Goal: Task Accomplishment & Management: Manage account settings

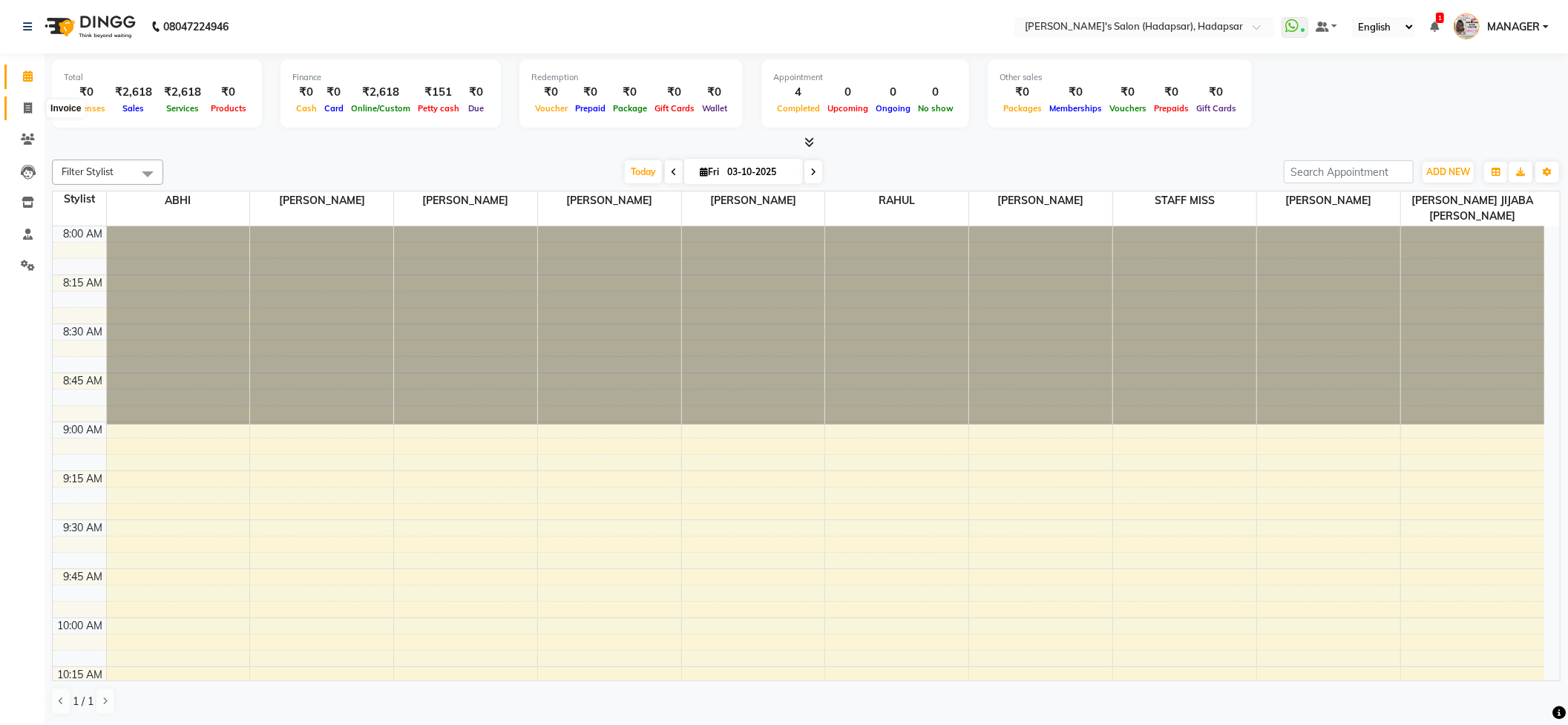
click at [22, 101] on span at bounding box center [28, 108] width 26 height 17
select select "service"
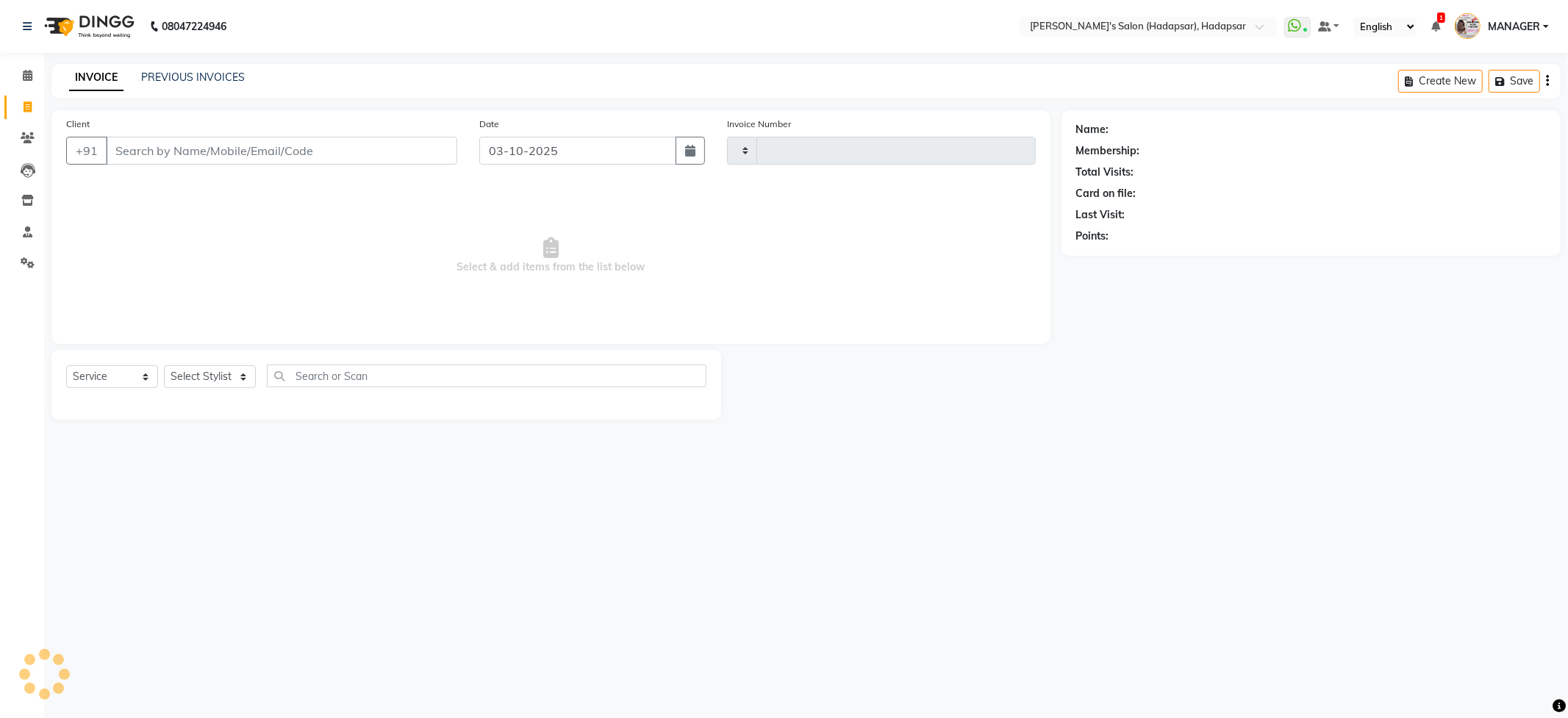
type input "1776"
select select "108"
click at [216, 377] on select "Select Stylist" at bounding box center [210, 376] width 92 height 23
select select "82667"
click at [164, 365] on select "Select Stylist ABHI [PERSON_NAME] [PERSON_NAME] MANAGER [PERSON_NAME] PRIYA [PE…" at bounding box center [234, 376] width 140 height 23
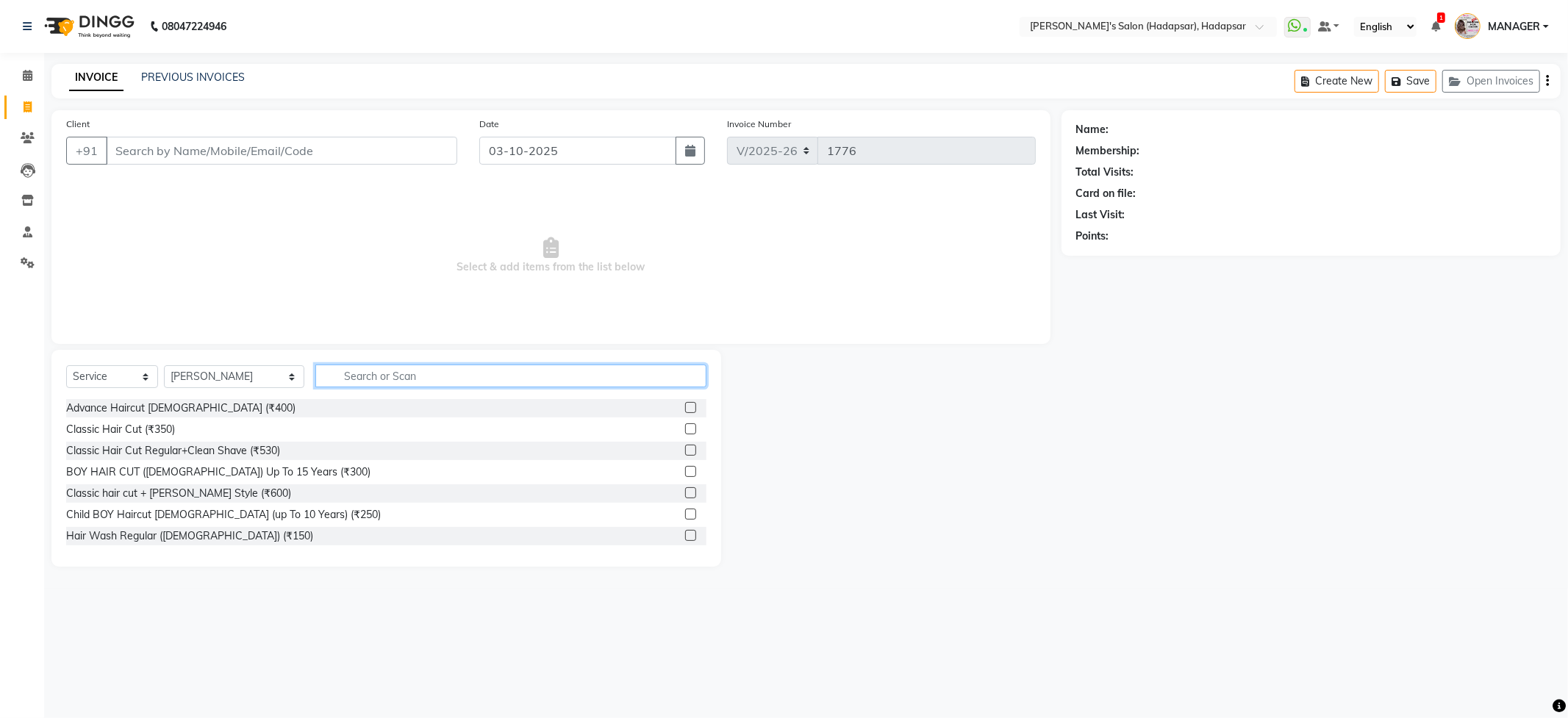
click at [386, 365] on input "text" at bounding box center [511, 376] width 390 height 23
type input "400"
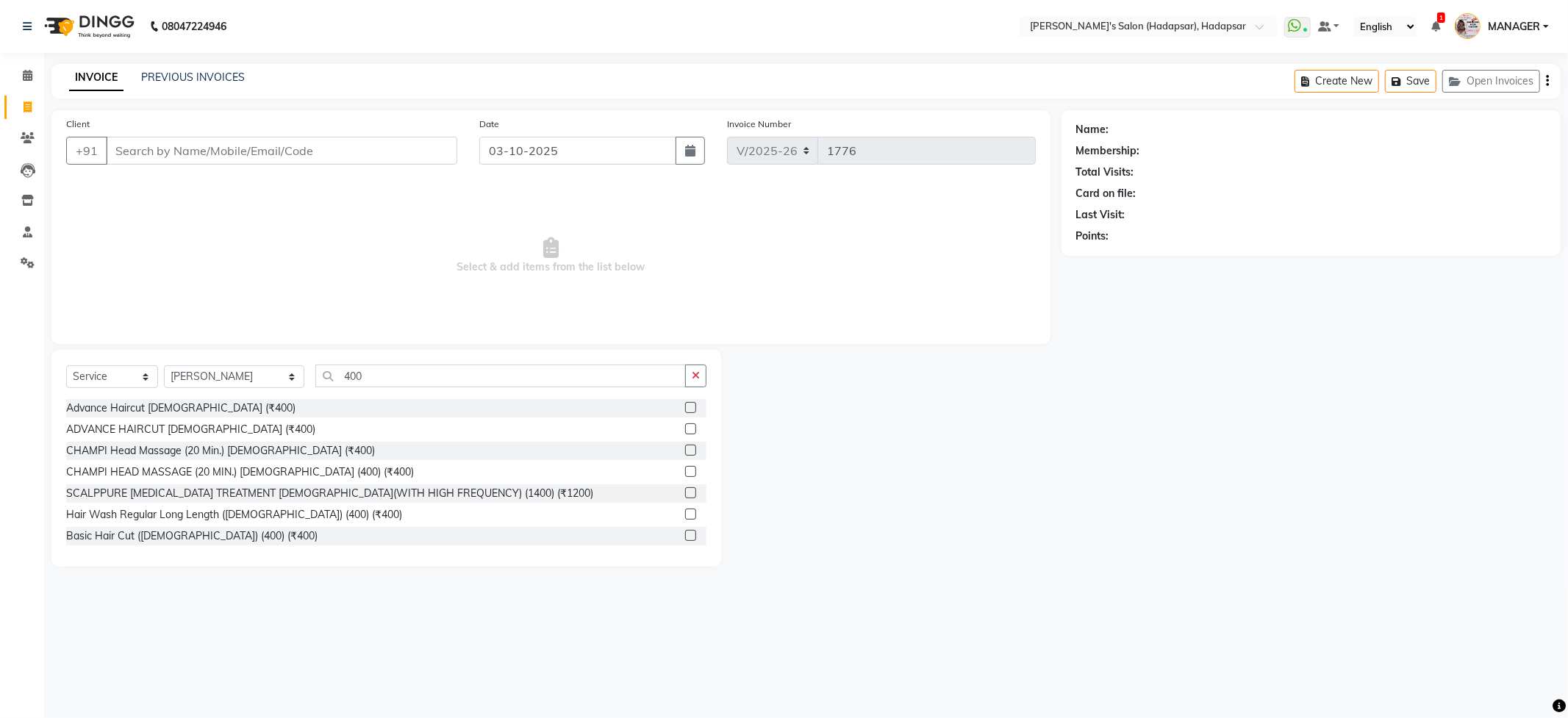
click at [685, 406] on label at bounding box center [690, 407] width 11 height 11
click at [685, 406] on input "checkbox" at bounding box center [690, 408] width 10 height 10
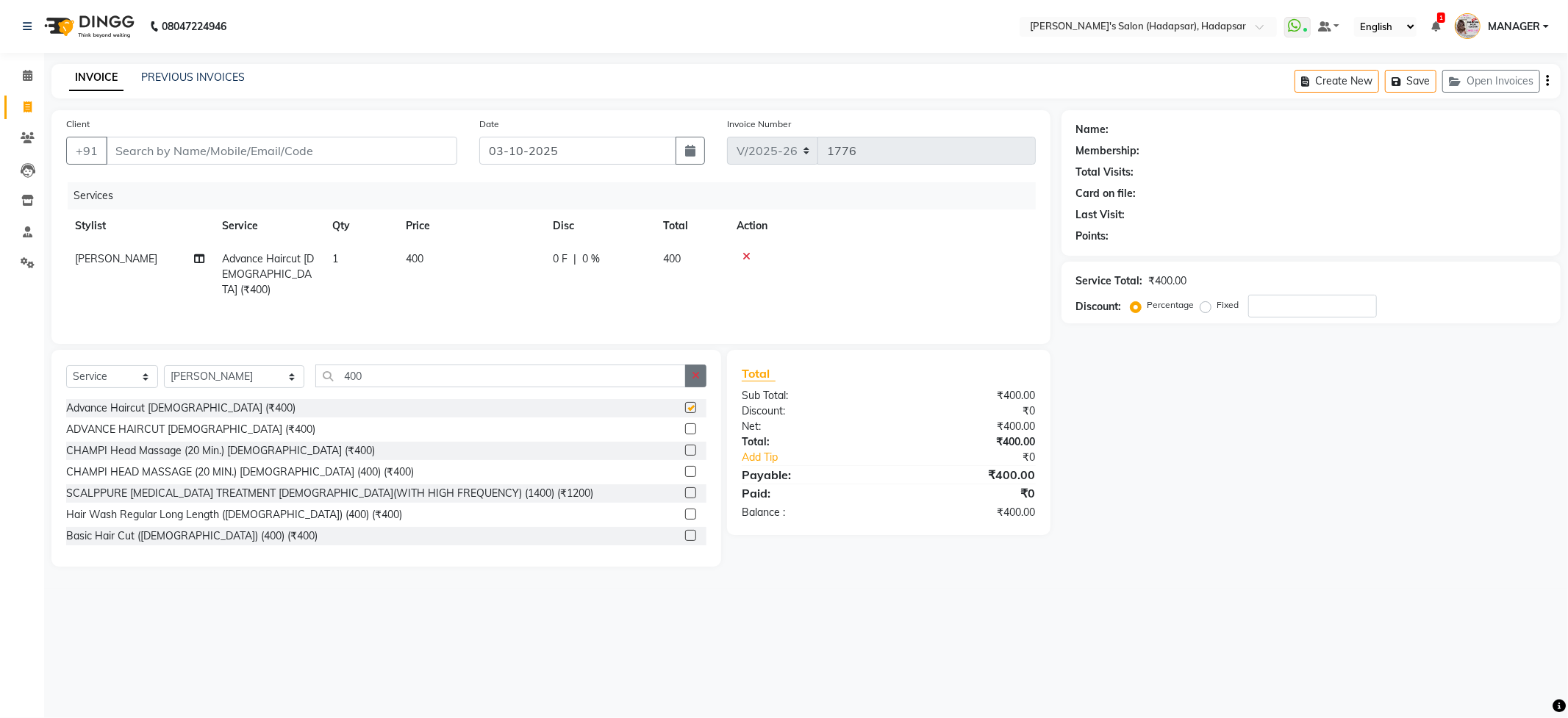
checkbox input "false"
click at [690, 373] on button "button" at bounding box center [696, 376] width 21 height 23
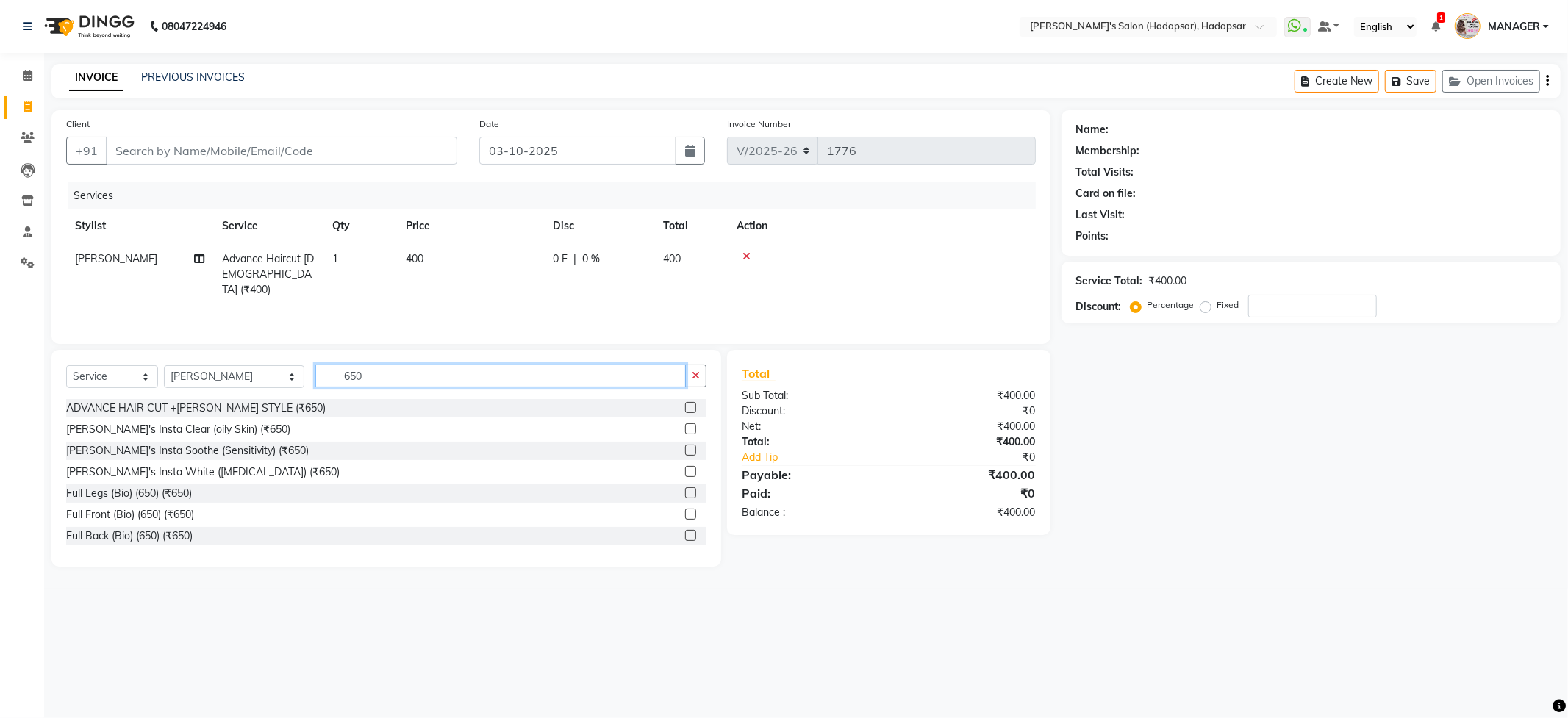
type input "650"
click at [685, 410] on label at bounding box center [690, 407] width 11 height 11
click at [685, 410] on input "checkbox" at bounding box center [690, 408] width 10 height 10
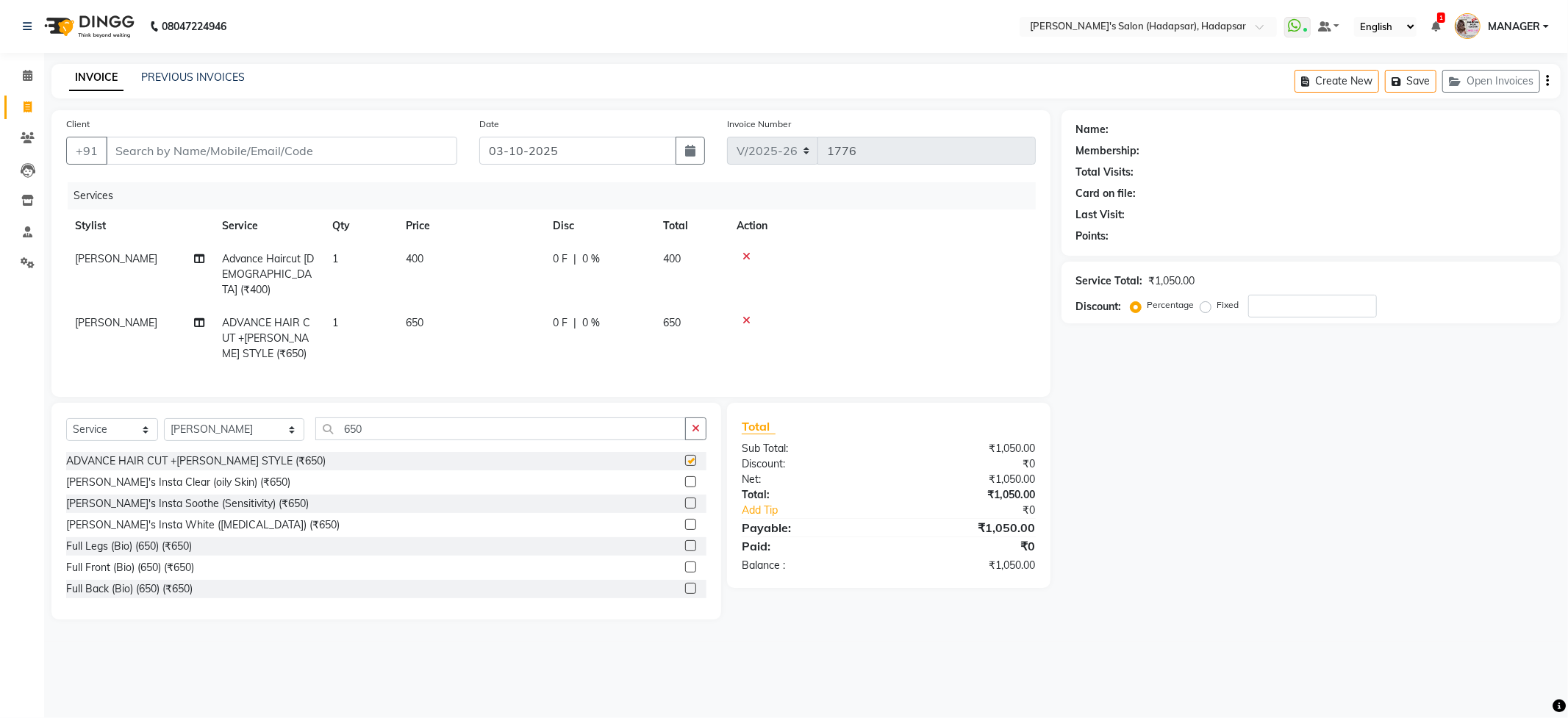
checkbox input "false"
click at [136, 316] on span "[PERSON_NAME]" at bounding box center [115, 323] width 82 height 13
select select "82667"
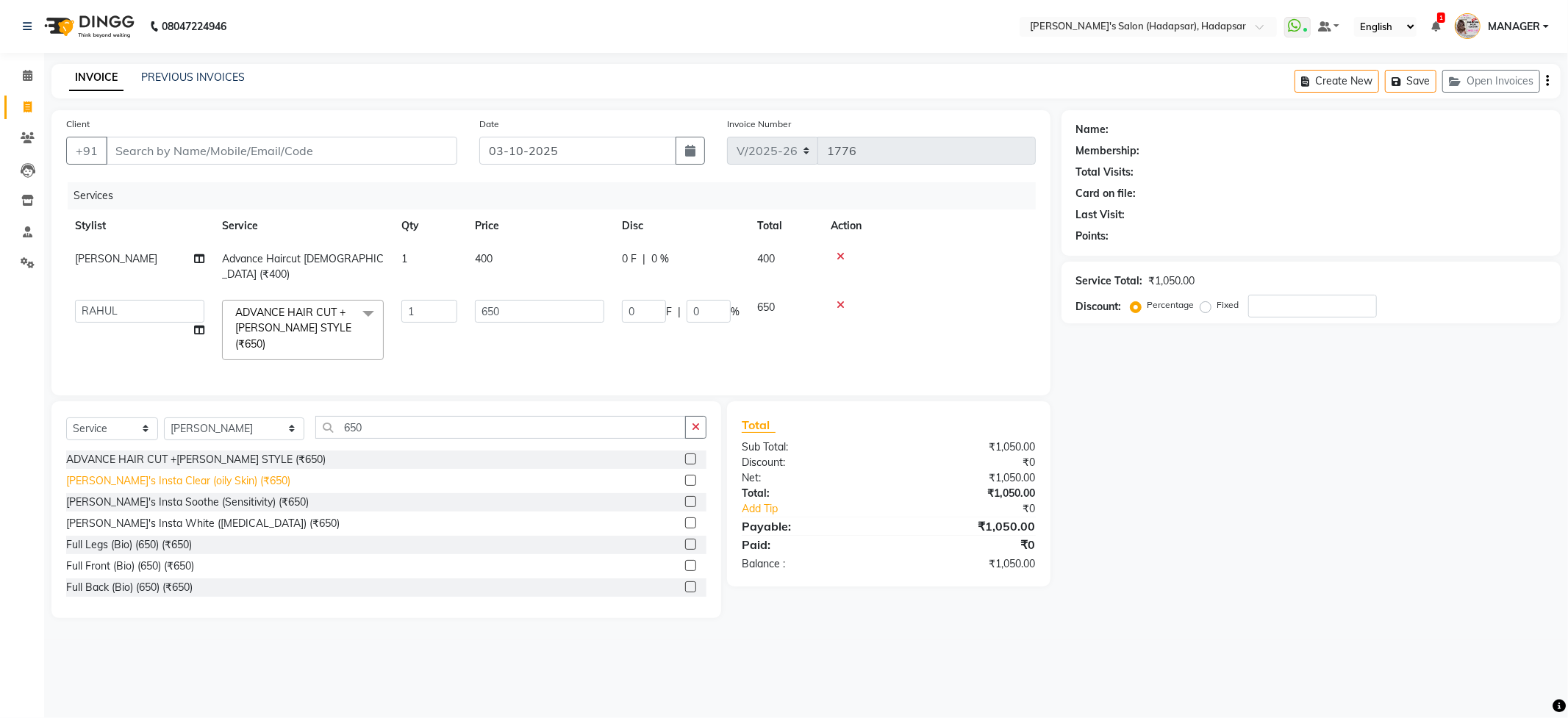
select select "57237"
click at [166, 138] on input "Client" at bounding box center [281, 151] width 351 height 28
type input "7"
type input "0"
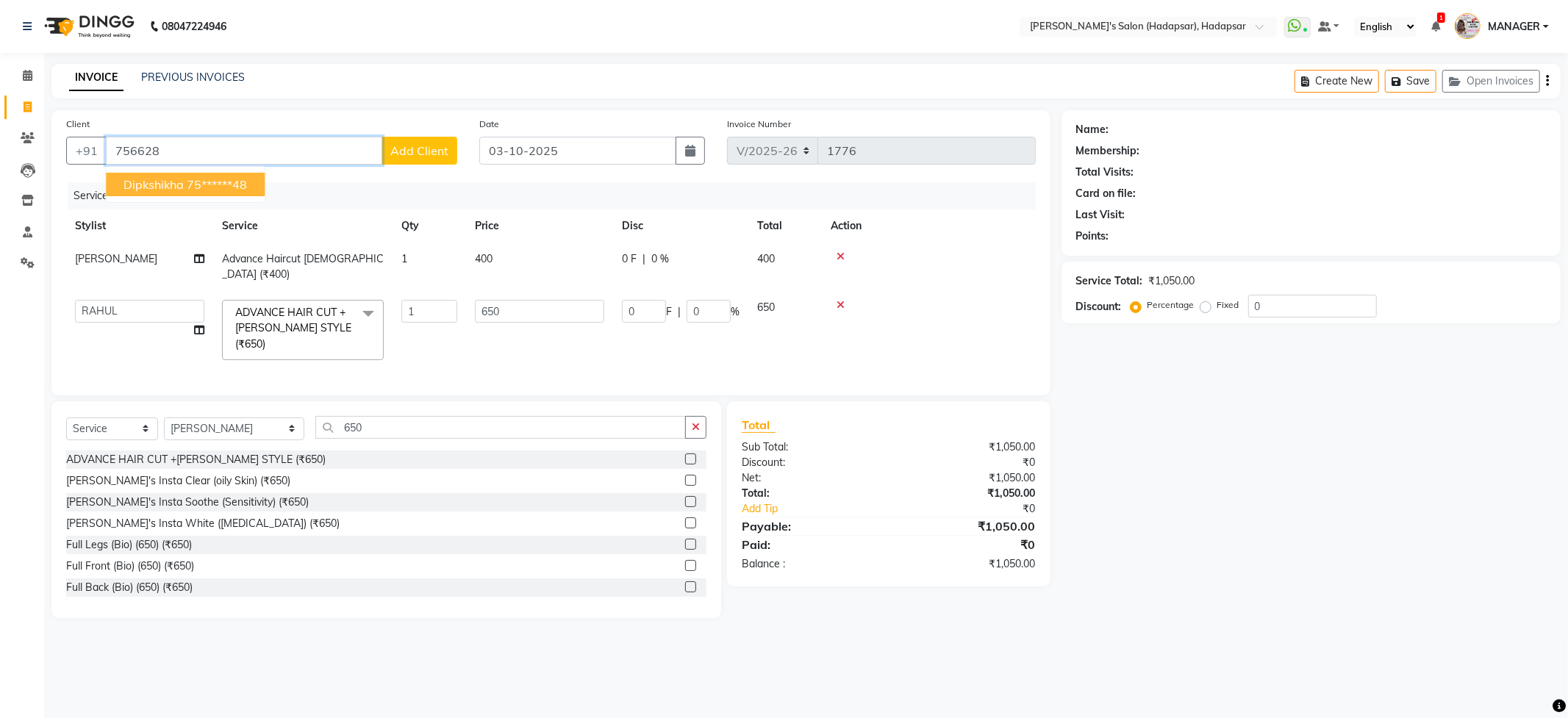
click at [208, 187] on ngb-highlight "75******48" at bounding box center [217, 185] width 61 height 15
type input "75******48"
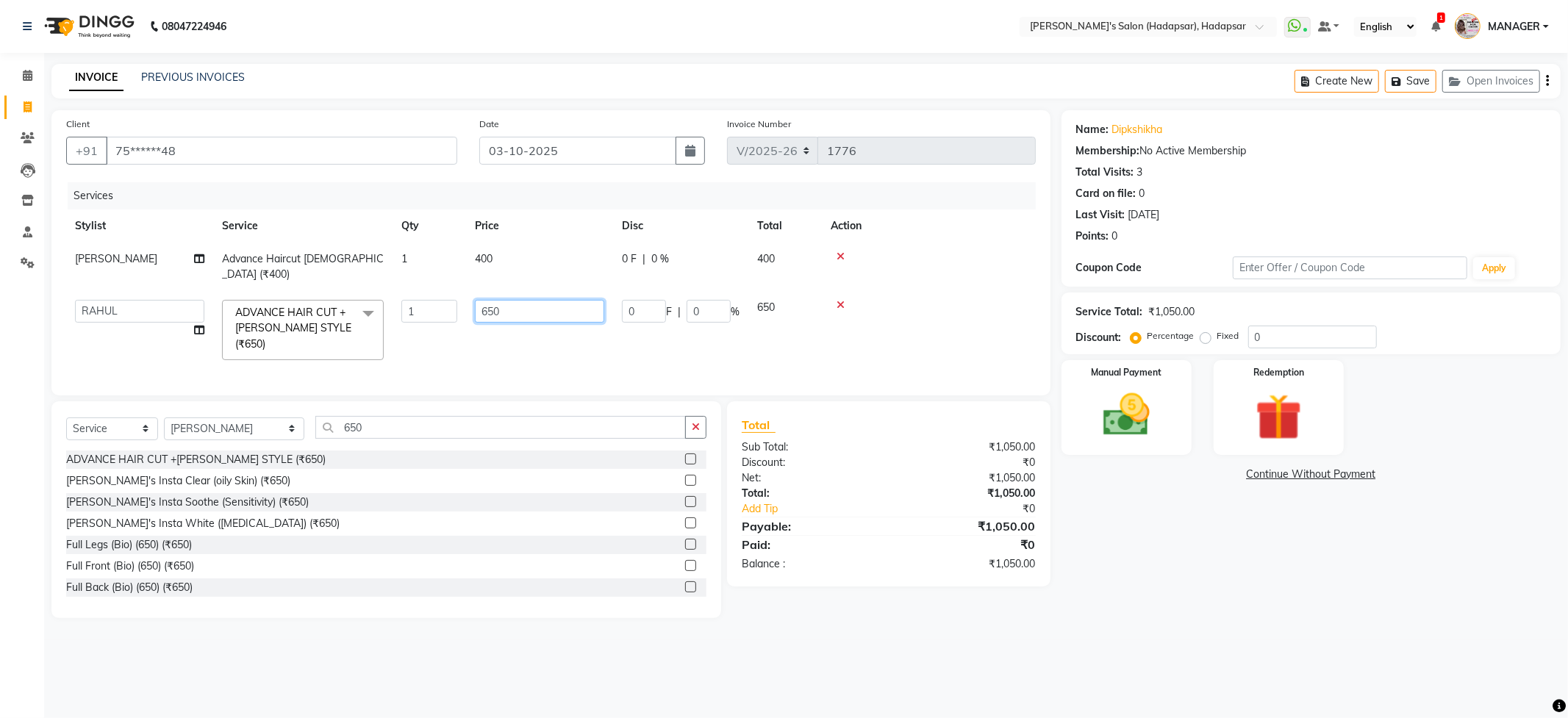
click at [576, 300] on input "650" at bounding box center [539, 311] width 129 height 23
type input "6"
type input "600"
click at [948, 303] on td at bounding box center [929, 330] width 214 height 78
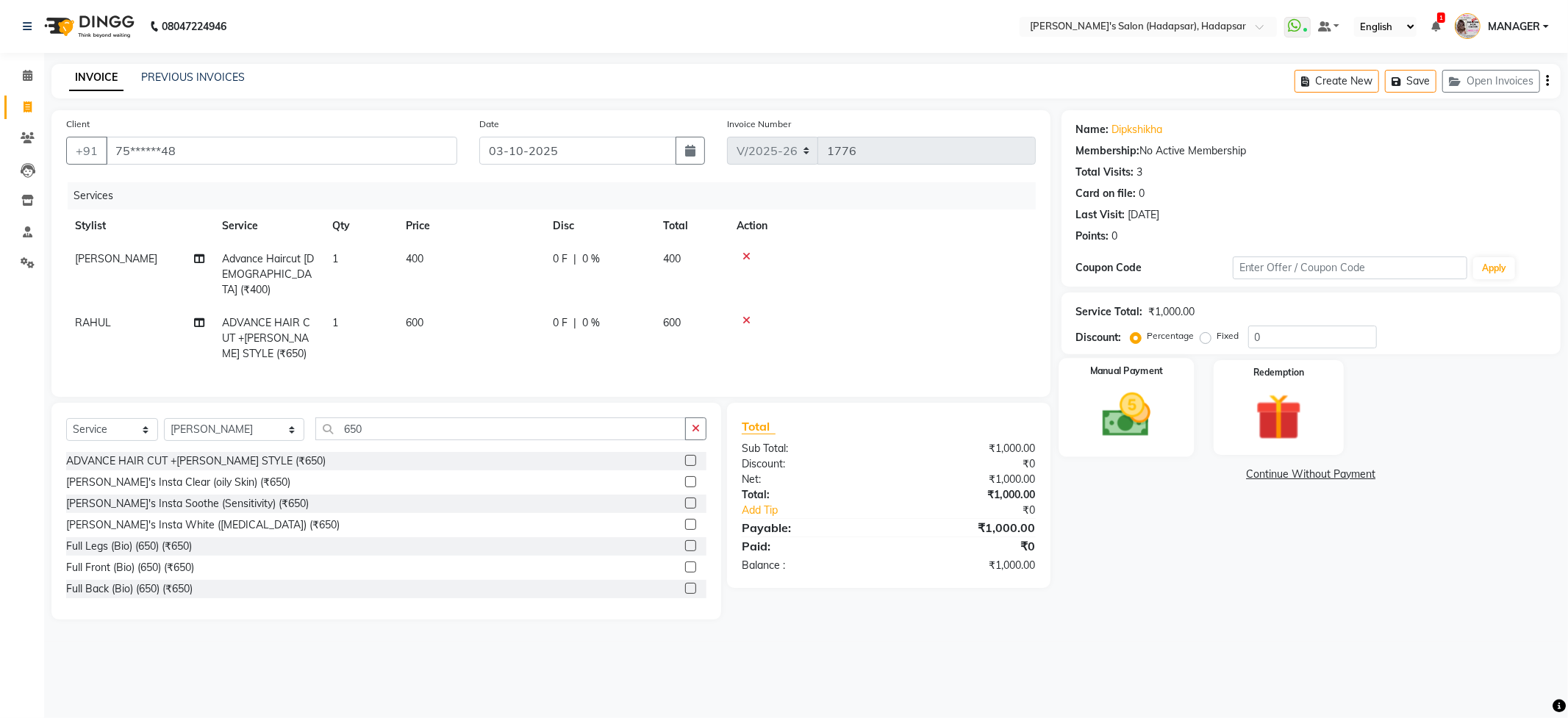
click at [1126, 401] on img at bounding box center [1126, 416] width 78 height 56
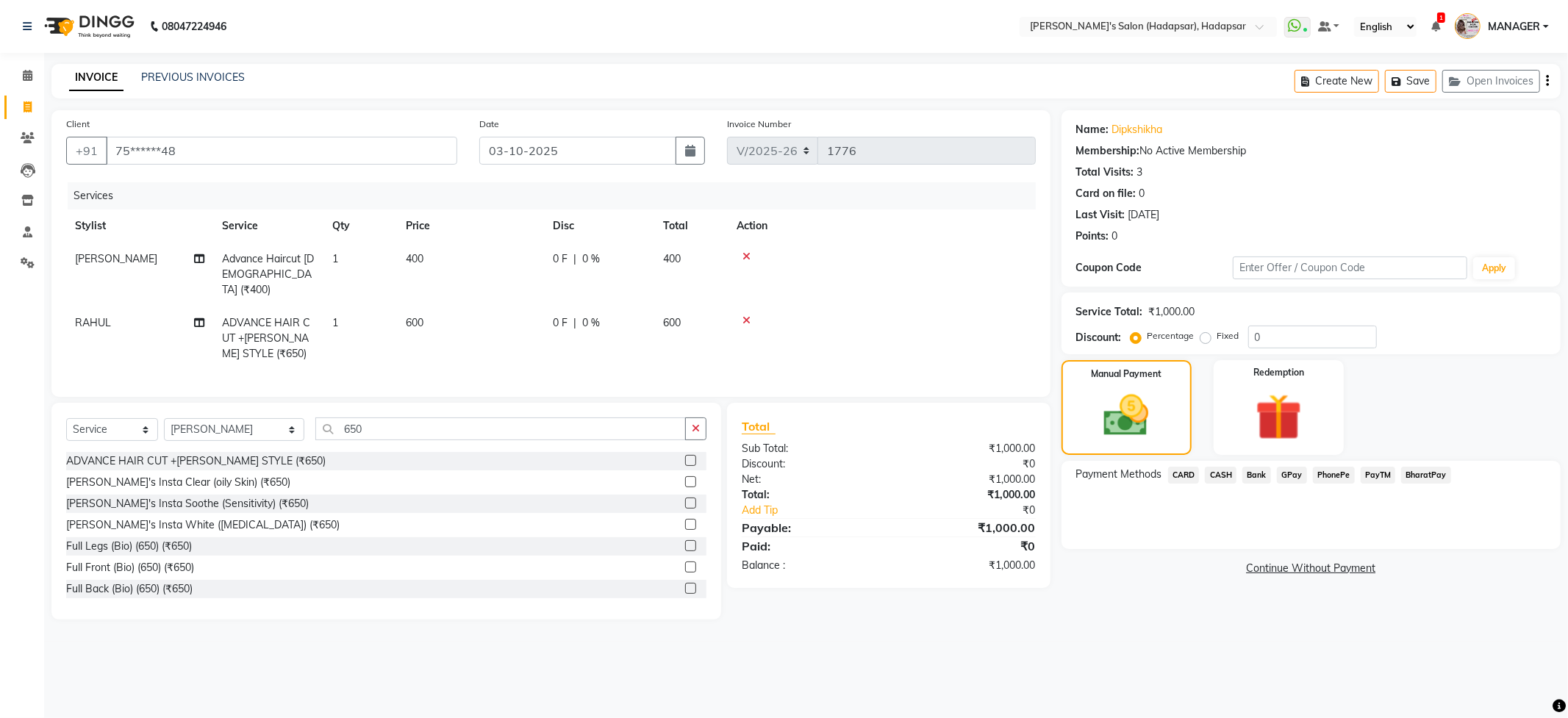
click at [1330, 472] on span "PhonePe" at bounding box center [1334, 475] width 42 height 17
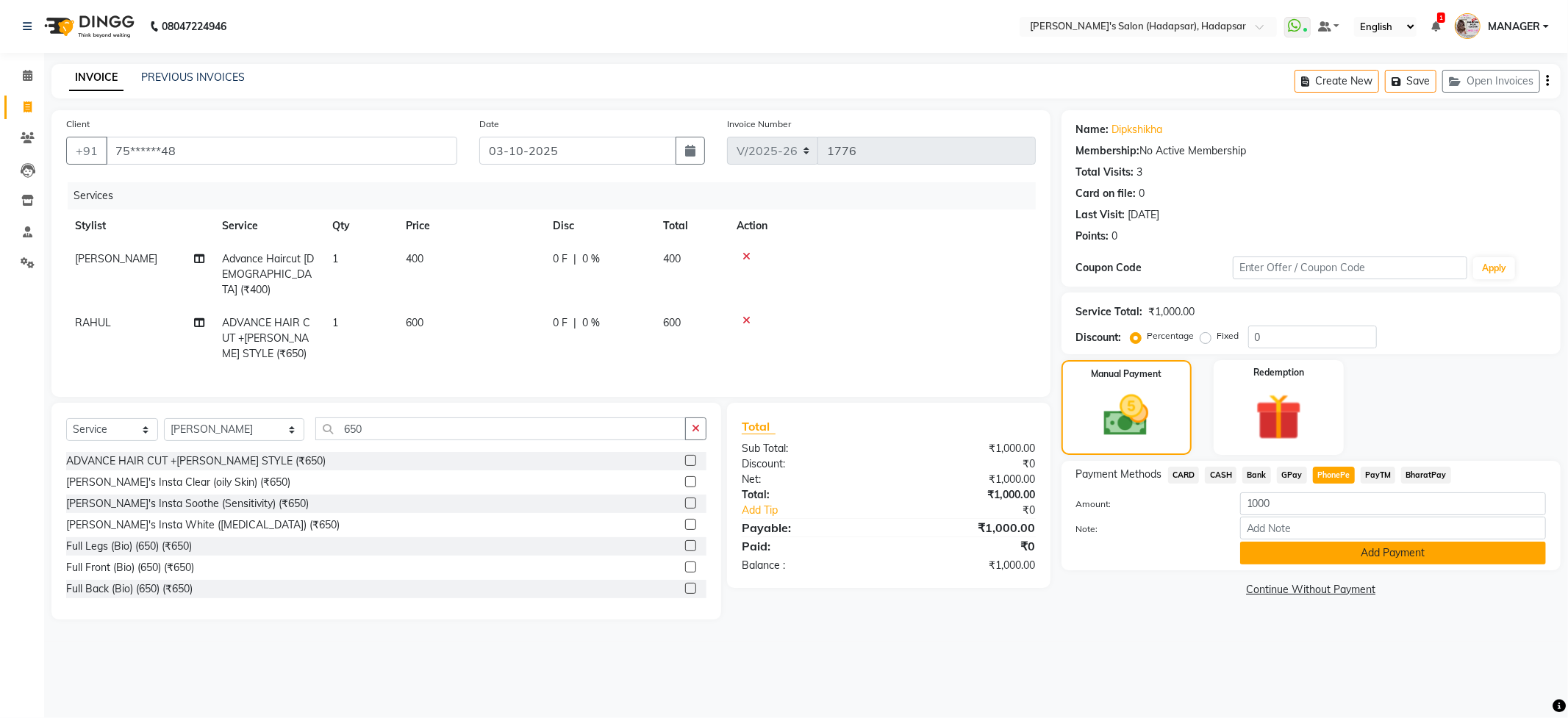
click at [1297, 560] on button "Add Payment" at bounding box center [1393, 553] width 306 height 23
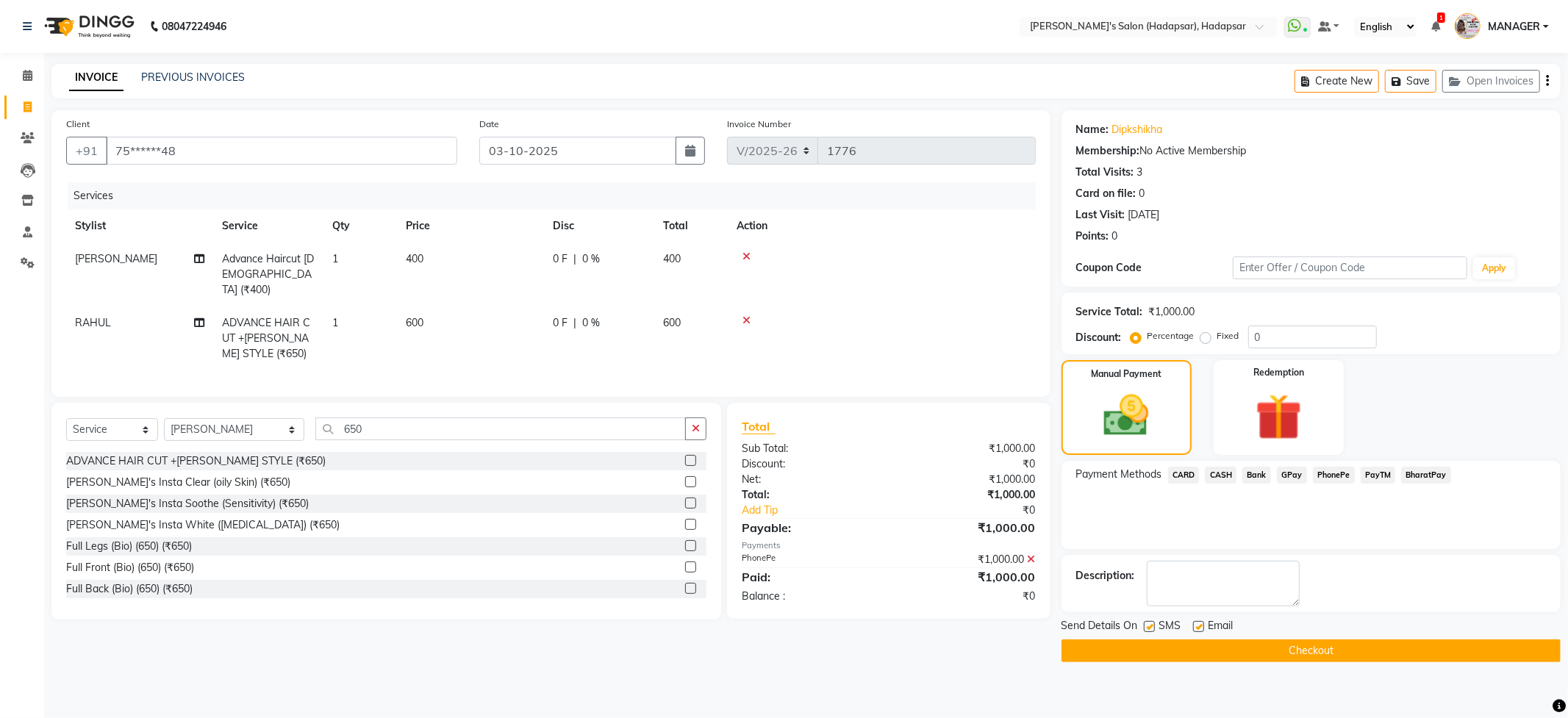
click at [1332, 656] on button "Checkout" at bounding box center [1311, 651] width 499 height 23
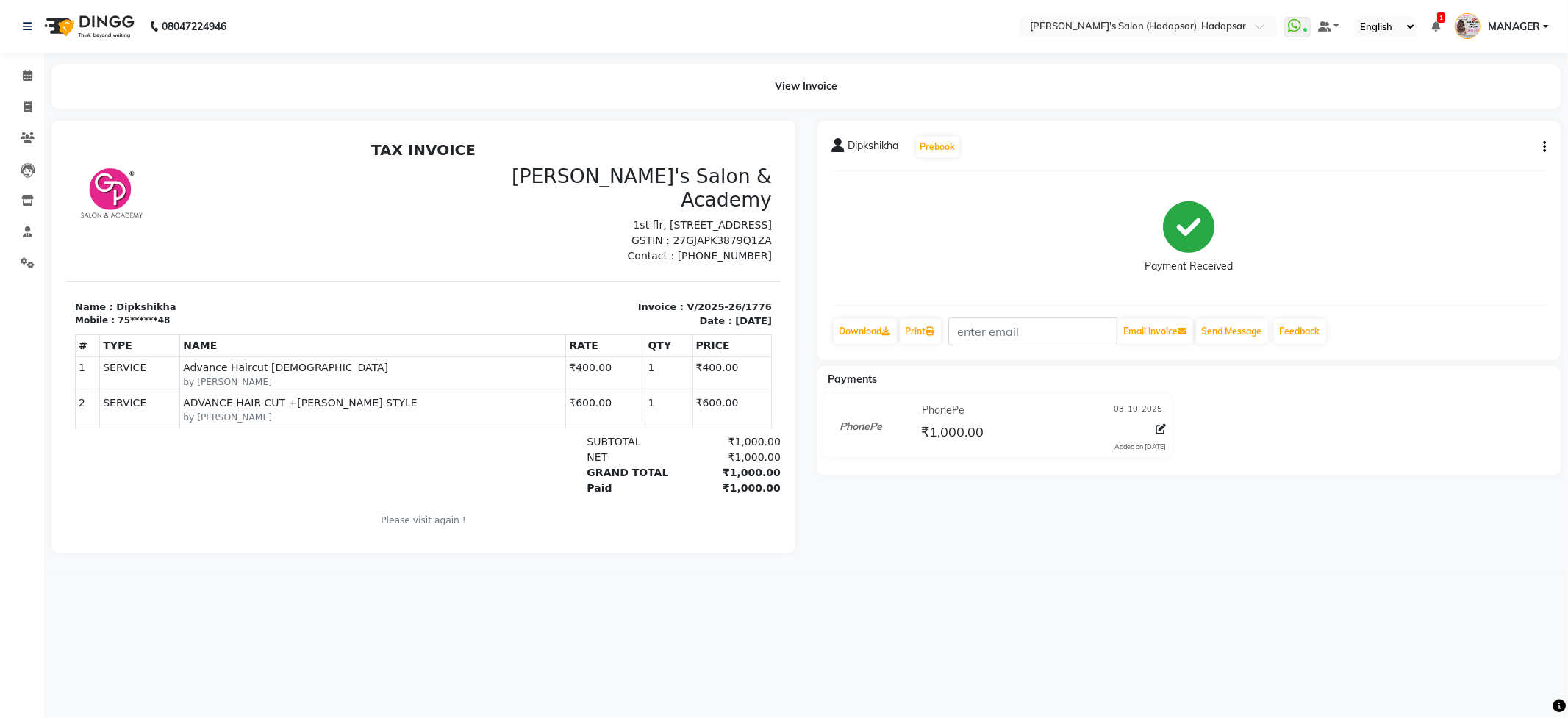
click at [1265, 684] on div "08047224946 Select Location × Girja's Salon (Hadapsar), Hadapsar WhatsApp Statu…" at bounding box center [784, 359] width 1568 height 718
click at [1360, 187] on div "Payment Received" at bounding box center [1189, 238] width 714 height 110
click at [21, 106] on span at bounding box center [27, 107] width 26 height 17
select select "108"
select select "service"
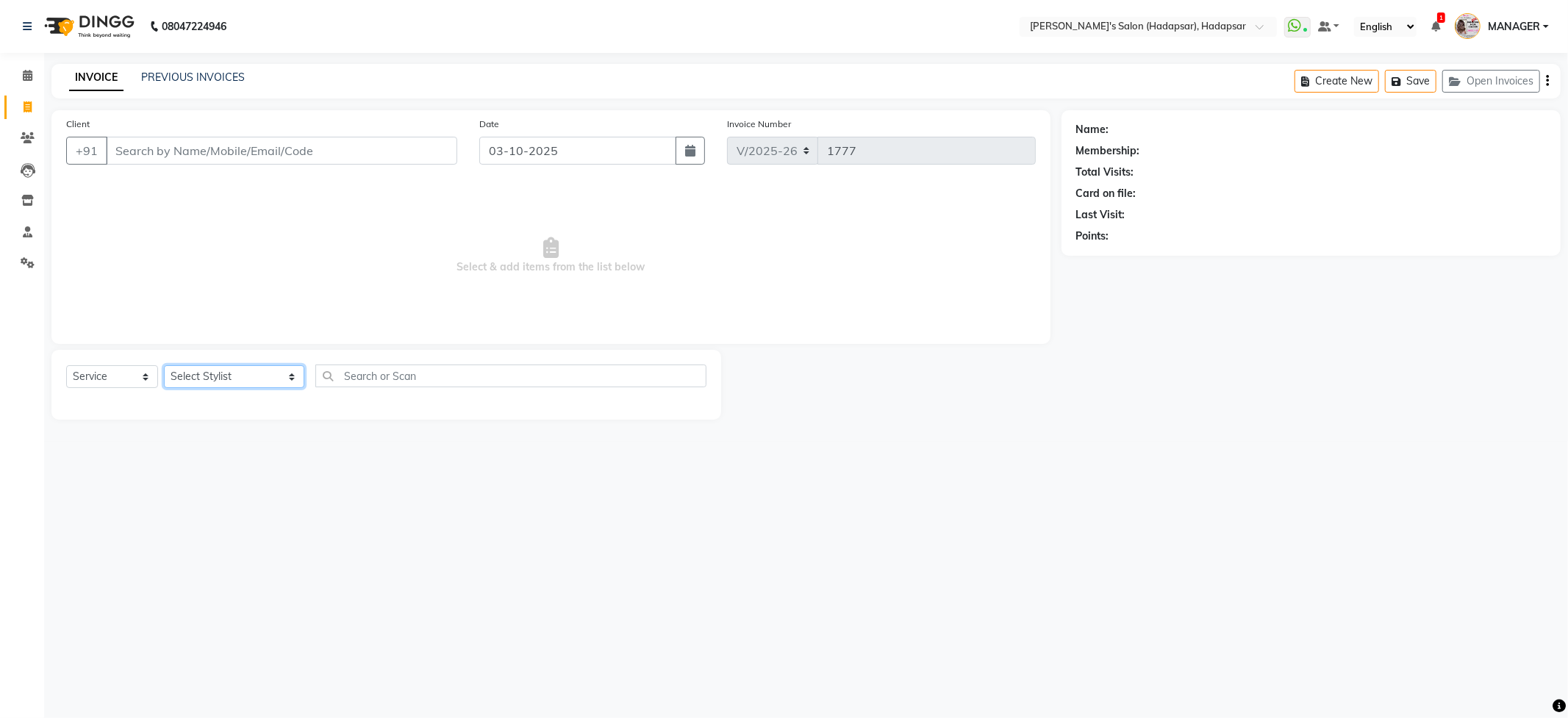
click at [268, 373] on select "Select Stylist ABHI [PERSON_NAME] [PERSON_NAME] MANAGER [PERSON_NAME] PRIYA [PE…" at bounding box center [234, 376] width 140 height 23
select select "85655"
click at [164, 365] on select "Select Stylist ABHI [PERSON_NAME] [PERSON_NAME] MANAGER [PERSON_NAME] PRIYA [PE…" at bounding box center [234, 376] width 140 height 23
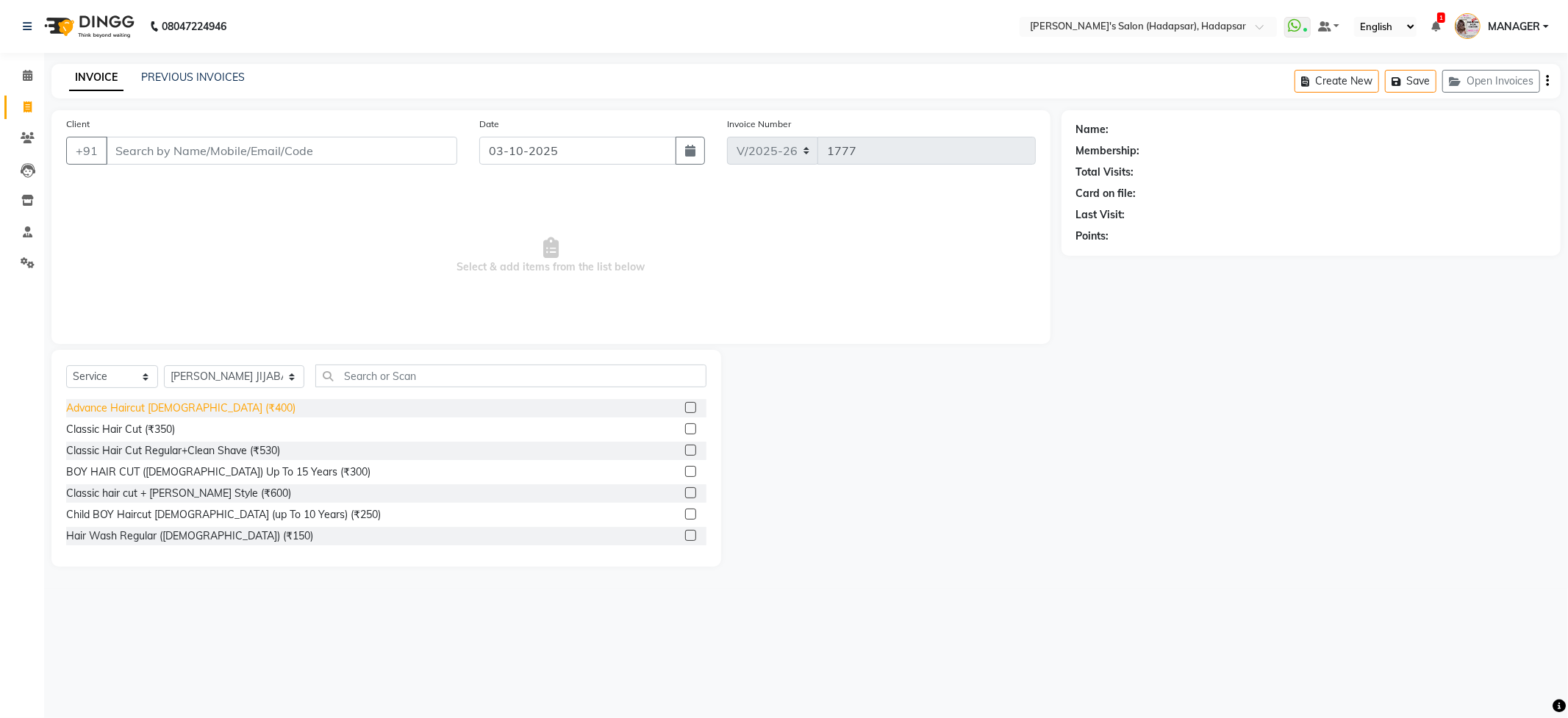
click at [144, 404] on div "Advance Haircut [DEMOGRAPHIC_DATA] (₹400)" at bounding box center [180, 408] width 229 height 16
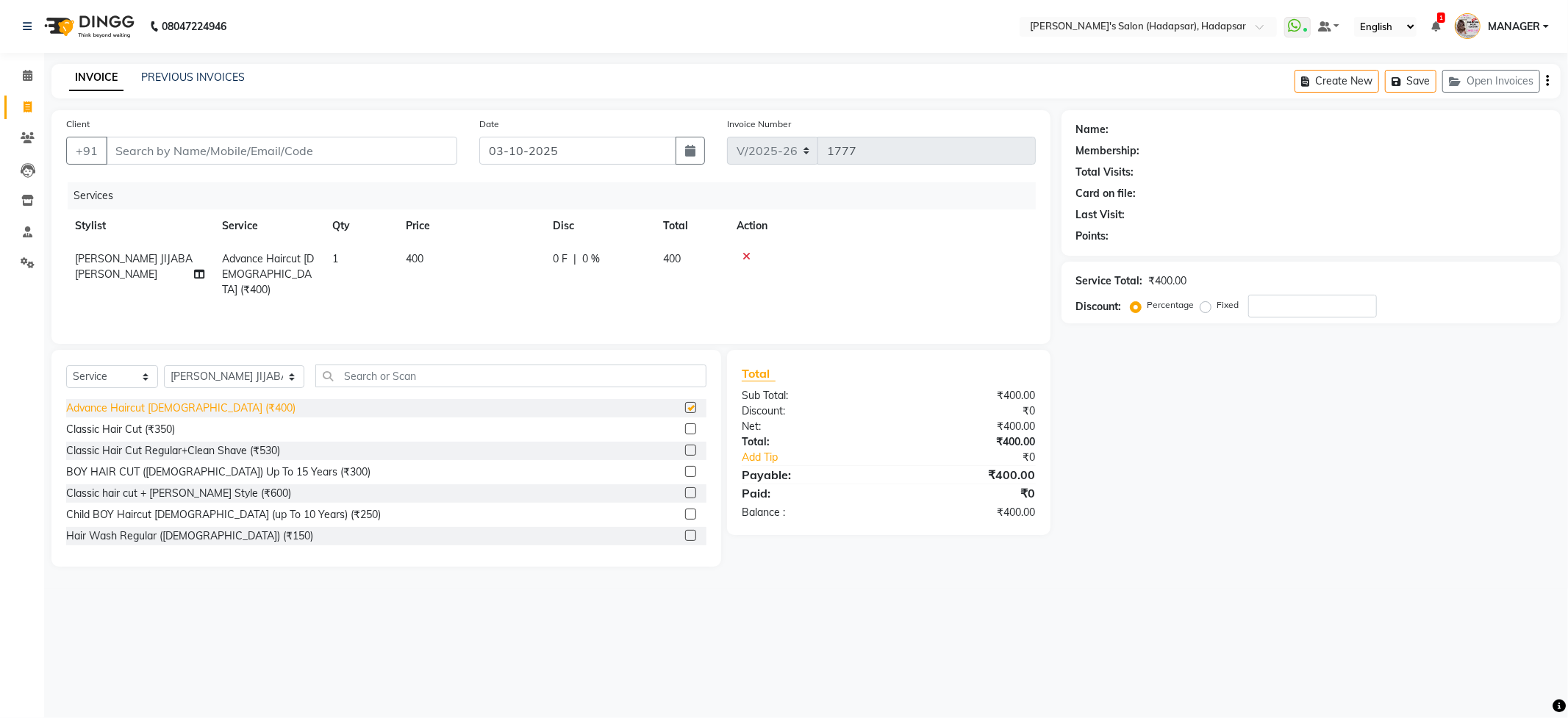
checkbox input "false"
click at [377, 150] on input "Client" at bounding box center [281, 151] width 351 height 28
type input "7"
type input "0"
type input "7040865597"
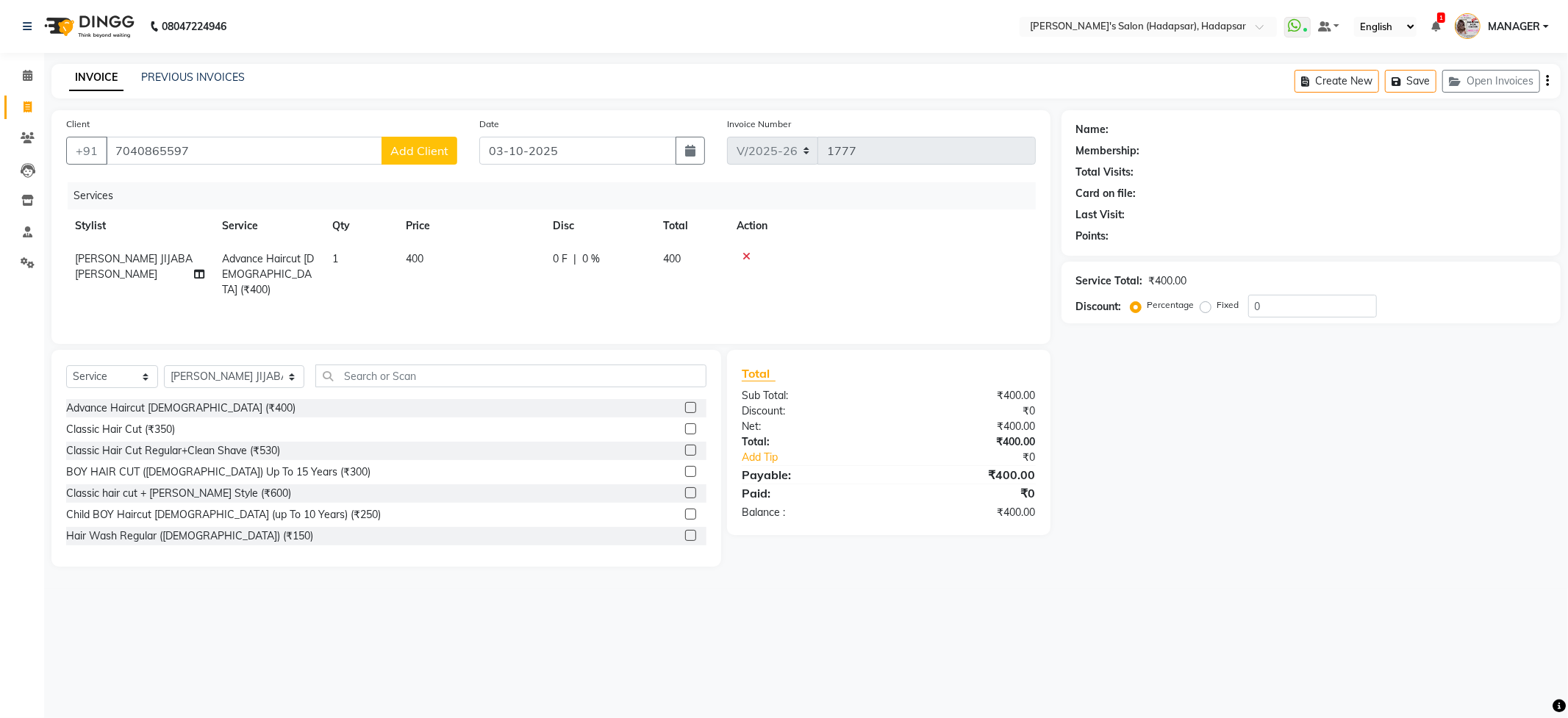
click at [407, 137] on button "Add Client" at bounding box center [419, 151] width 75 height 28
select select "22"
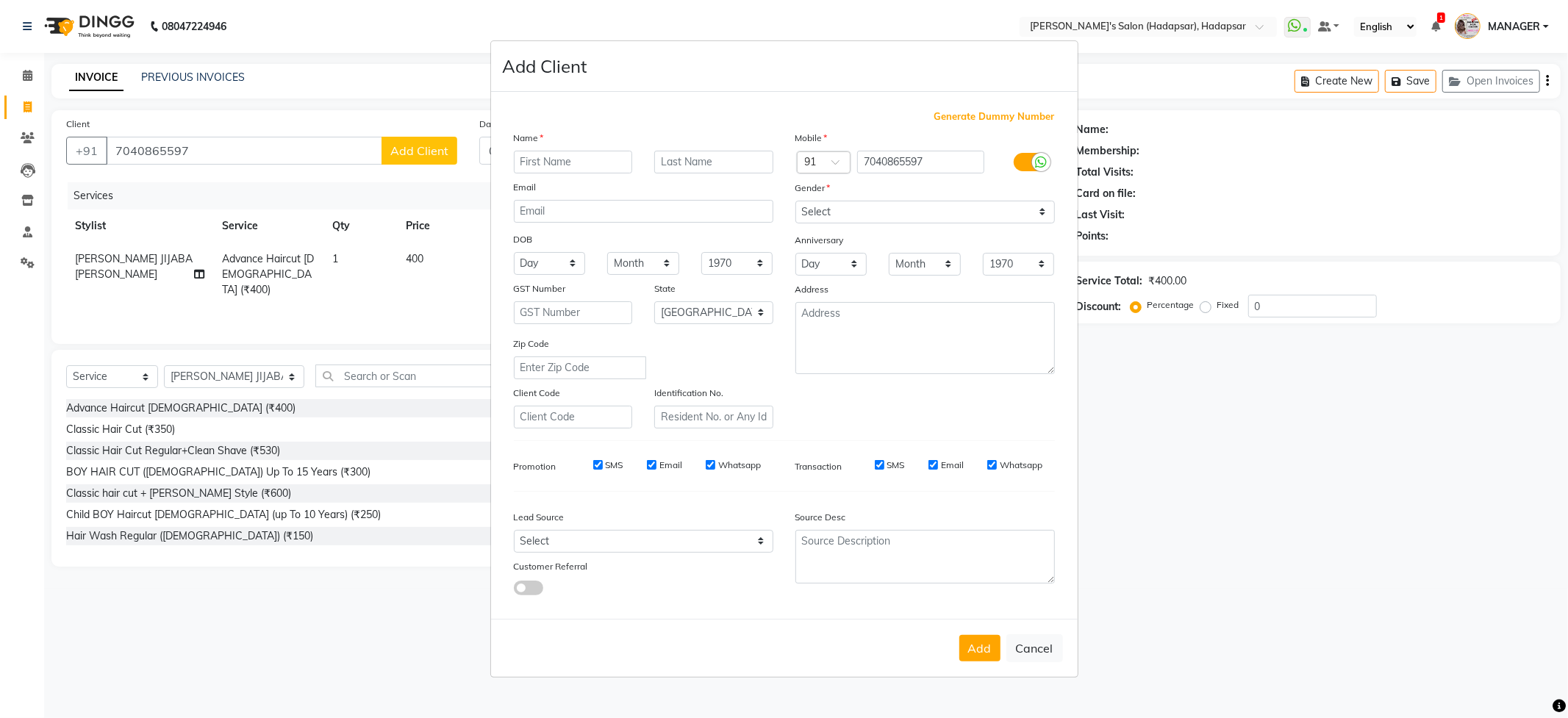
click at [530, 166] on input "text" at bounding box center [573, 162] width 119 height 23
type input "saurabh"
click at [713, 166] on input "text" at bounding box center [713, 162] width 119 height 23
type input "sable"
drag, startPoint x: 791, startPoint y: 226, endPoint x: 813, endPoint y: 209, distance: 27.8
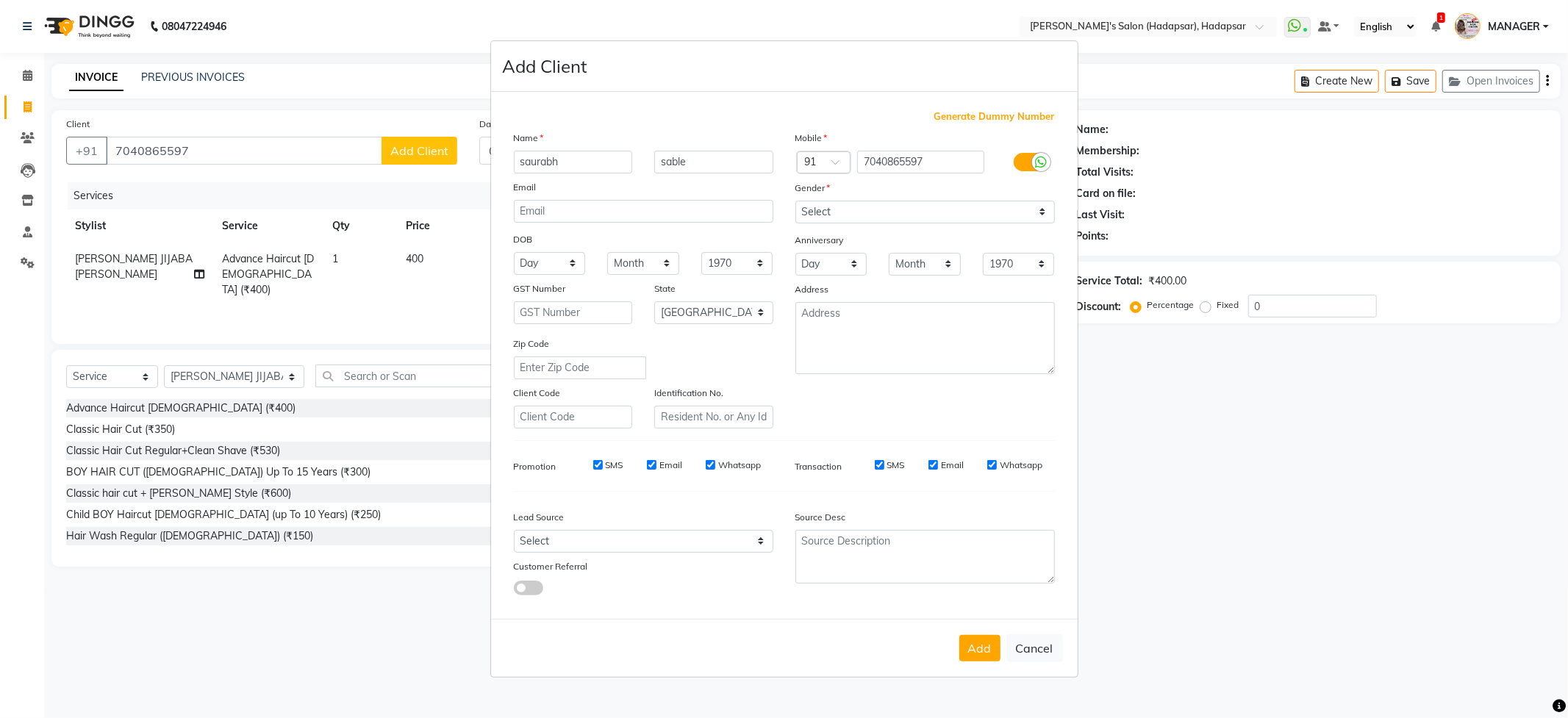
click at [792, 224] on div "Mobile Country Code × 91 7040865597 Gender Select [DEMOGRAPHIC_DATA] [DEMOGRAPH…" at bounding box center [925, 280] width 282 height 299
click at [832, 203] on select "Select [DEMOGRAPHIC_DATA] [DEMOGRAPHIC_DATA] Other Prefer Not To Say" at bounding box center [925, 211] width 259 height 23
select select "[DEMOGRAPHIC_DATA]"
click at [795, 201] on select "Select [DEMOGRAPHIC_DATA] [DEMOGRAPHIC_DATA] Other Prefer Not To Say" at bounding box center [925, 211] width 259 height 23
drag, startPoint x: 929, startPoint y: 456, endPoint x: 883, endPoint y: 456, distance: 46.0
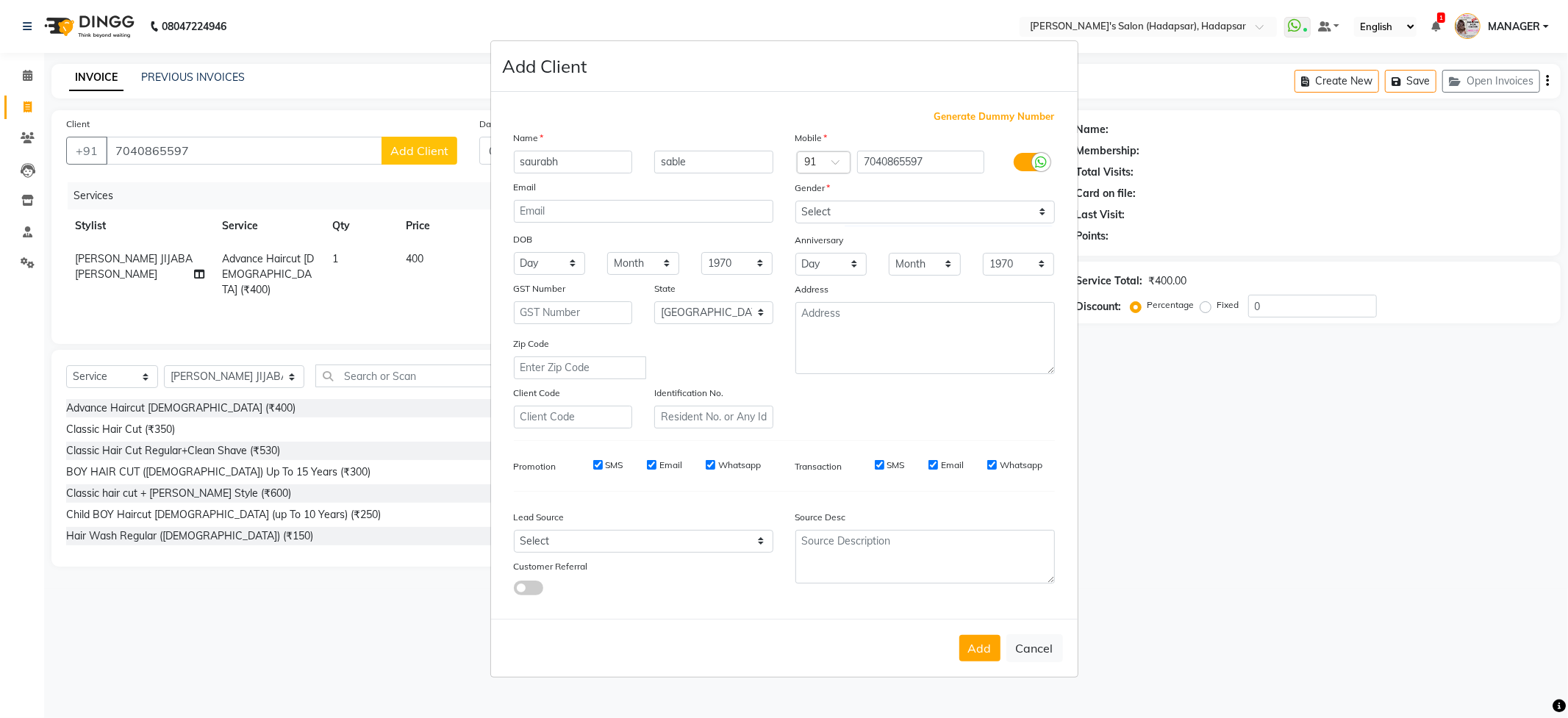
click at [927, 456] on div "Transaction SMS Email Whatsapp" at bounding box center [925, 466] width 282 height 27
drag, startPoint x: 877, startPoint y: 458, endPoint x: 980, endPoint y: 474, distance: 104.2
click at [903, 464] on div "SMS" at bounding box center [879, 465] width 51 height 13
click at [985, 461] on div "SMS Email Whatsapp" at bounding box center [947, 465] width 212 height 13
click at [995, 468] on input "Whatsapp" at bounding box center [991, 464] width 10 height 10
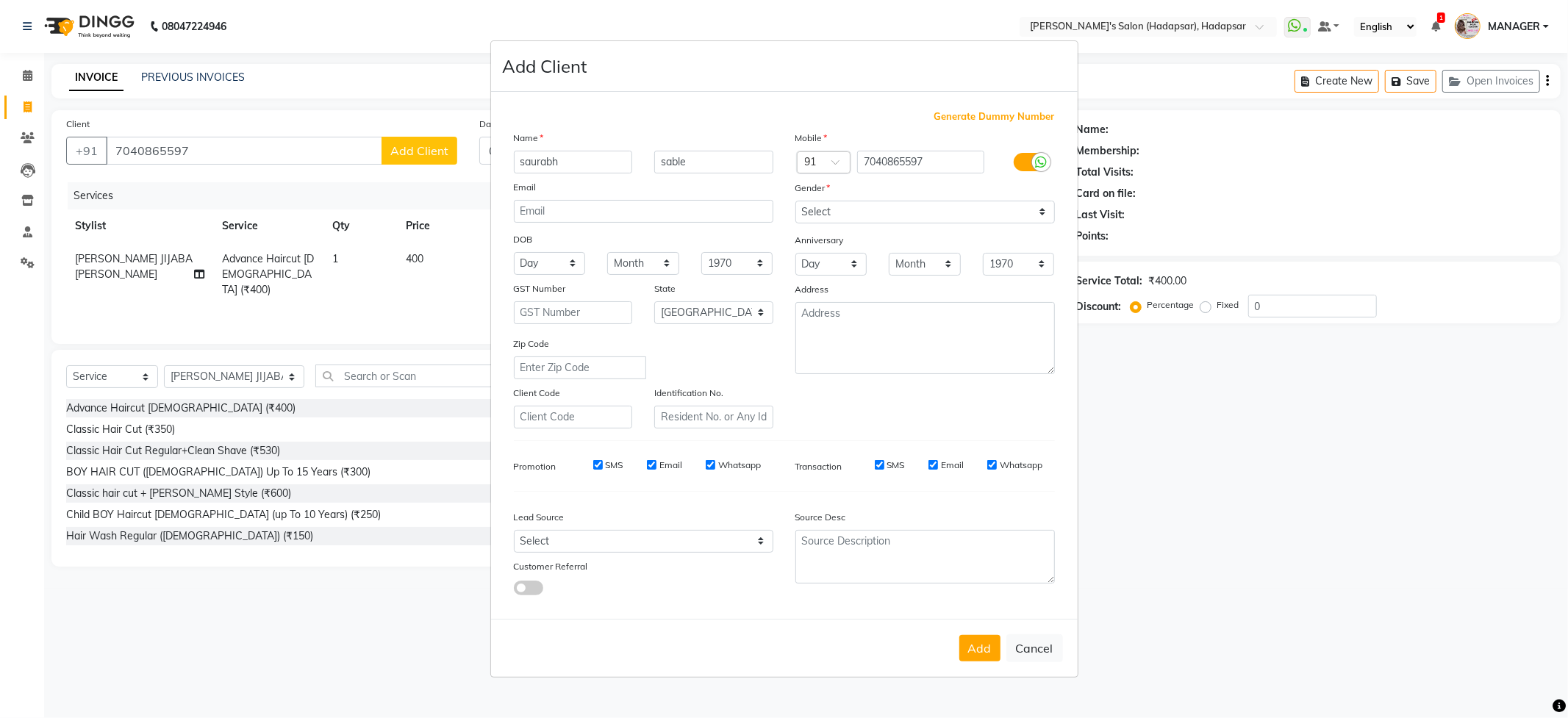
checkbox input "false"
drag, startPoint x: 936, startPoint y: 467, endPoint x: 871, endPoint y: 464, distance: 65.1
click at [934, 467] on input "Email" at bounding box center [933, 464] width 10 height 10
checkbox input "false"
click at [880, 465] on input "SMS" at bounding box center [879, 464] width 10 height 10
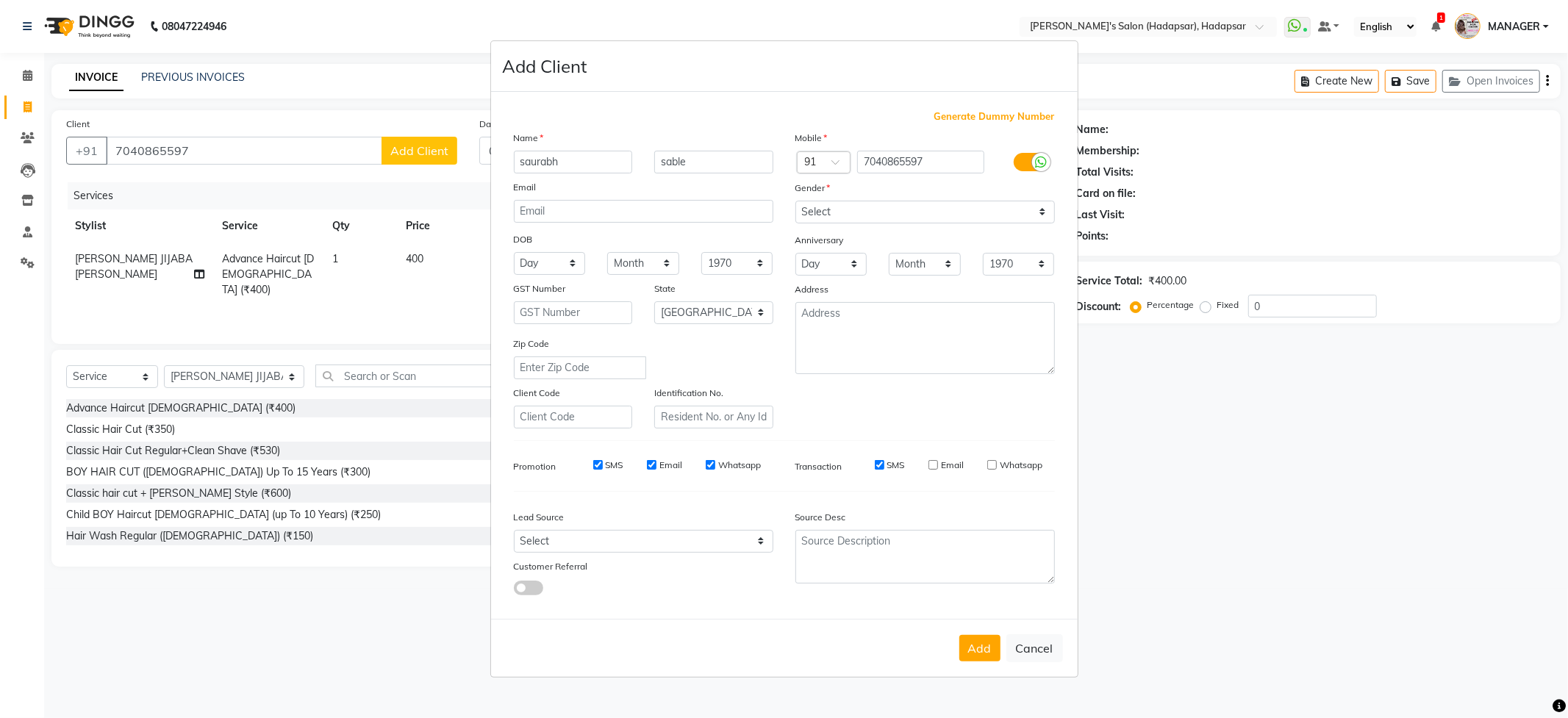
checkbox input "false"
click at [712, 473] on div "SMS Email Whatsapp" at bounding box center [666, 469] width 234 height 21
click at [706, 466] on input "Whatsapp" at bounding box center [710, 464] width 10 height 10
checkbox input "false"
click at [653, 465] on input "Email" at bounding box center [651, 464] width 10 height 10
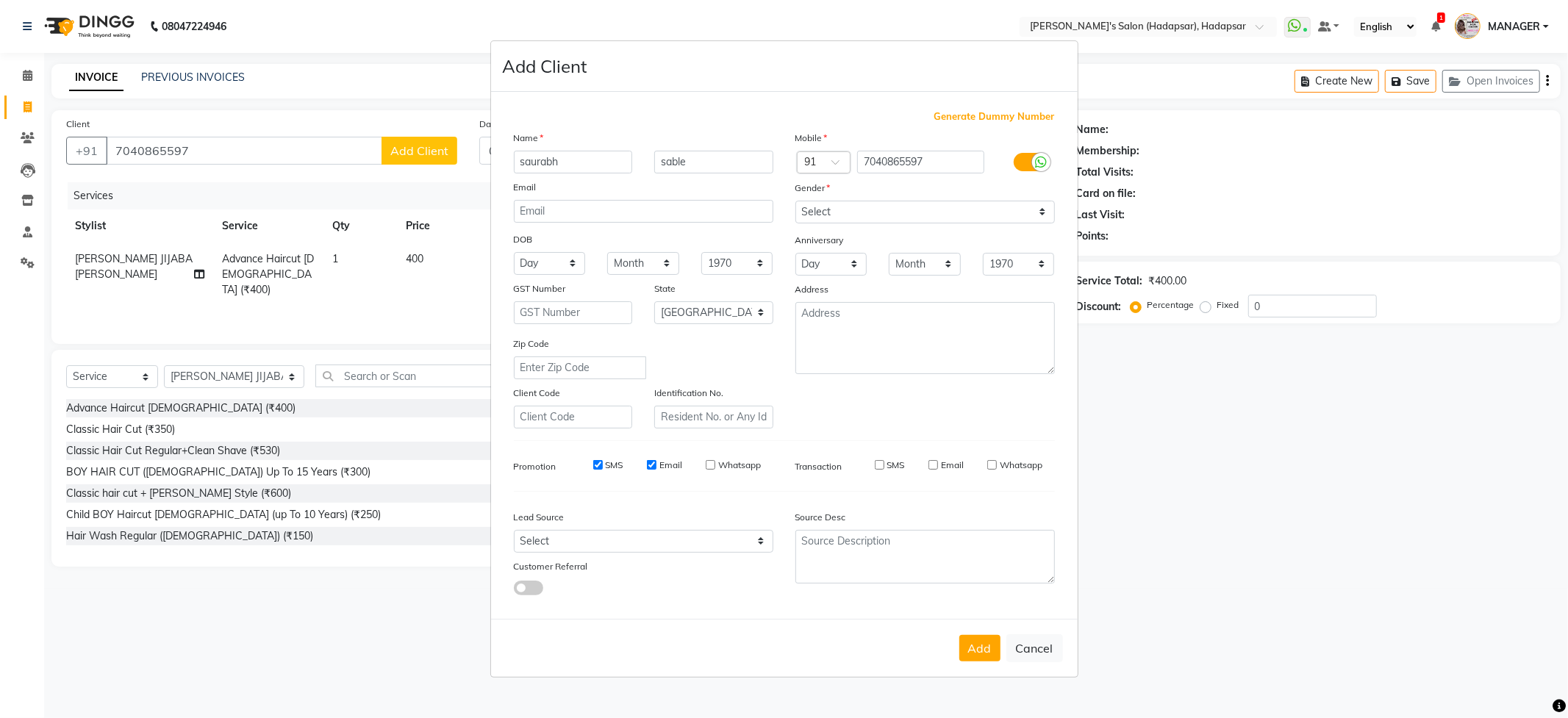
checkbox input "false"
click at [589, 460] on div "SMS" at bounding box center [597, 465] width 51 height 13
click at [600, 465] on input "SMS" at bounding box center [597, 464] width 10 height 10
checkbox input "false"
click at [974, 651] on button "Add" at bounding box center [980, 648] width 41 height 27
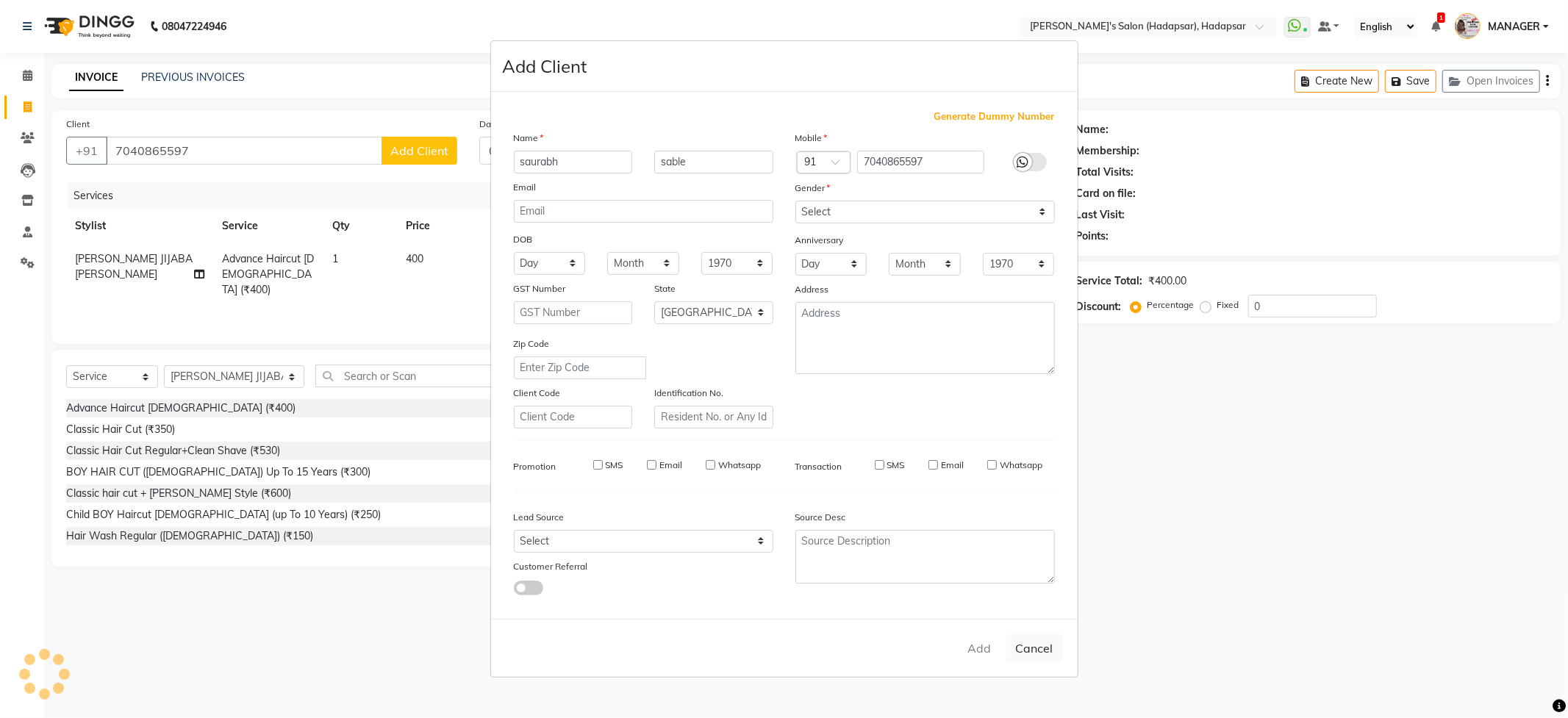
type input "70******97"
select select
select select "null"
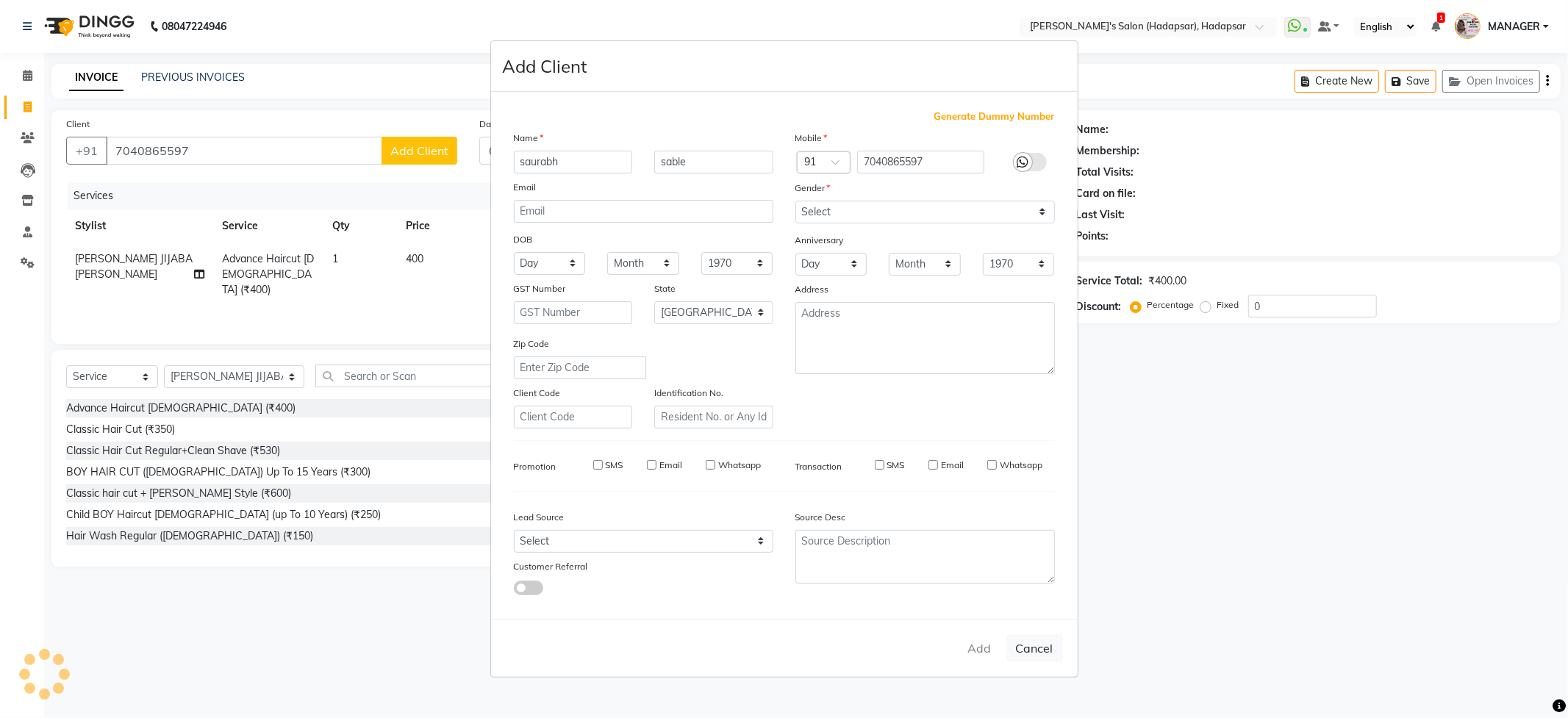
select select
checkbox input "false"
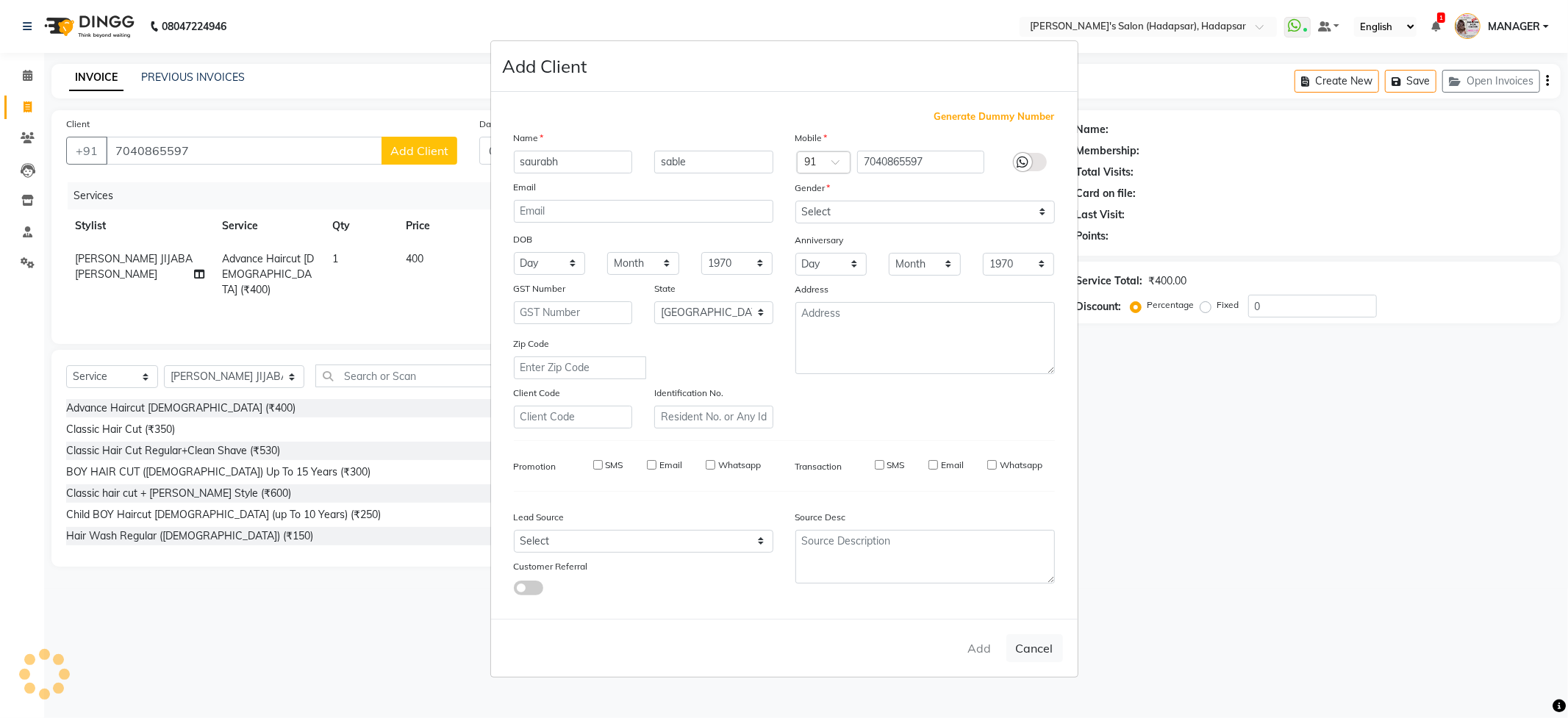
checkbox input "false"
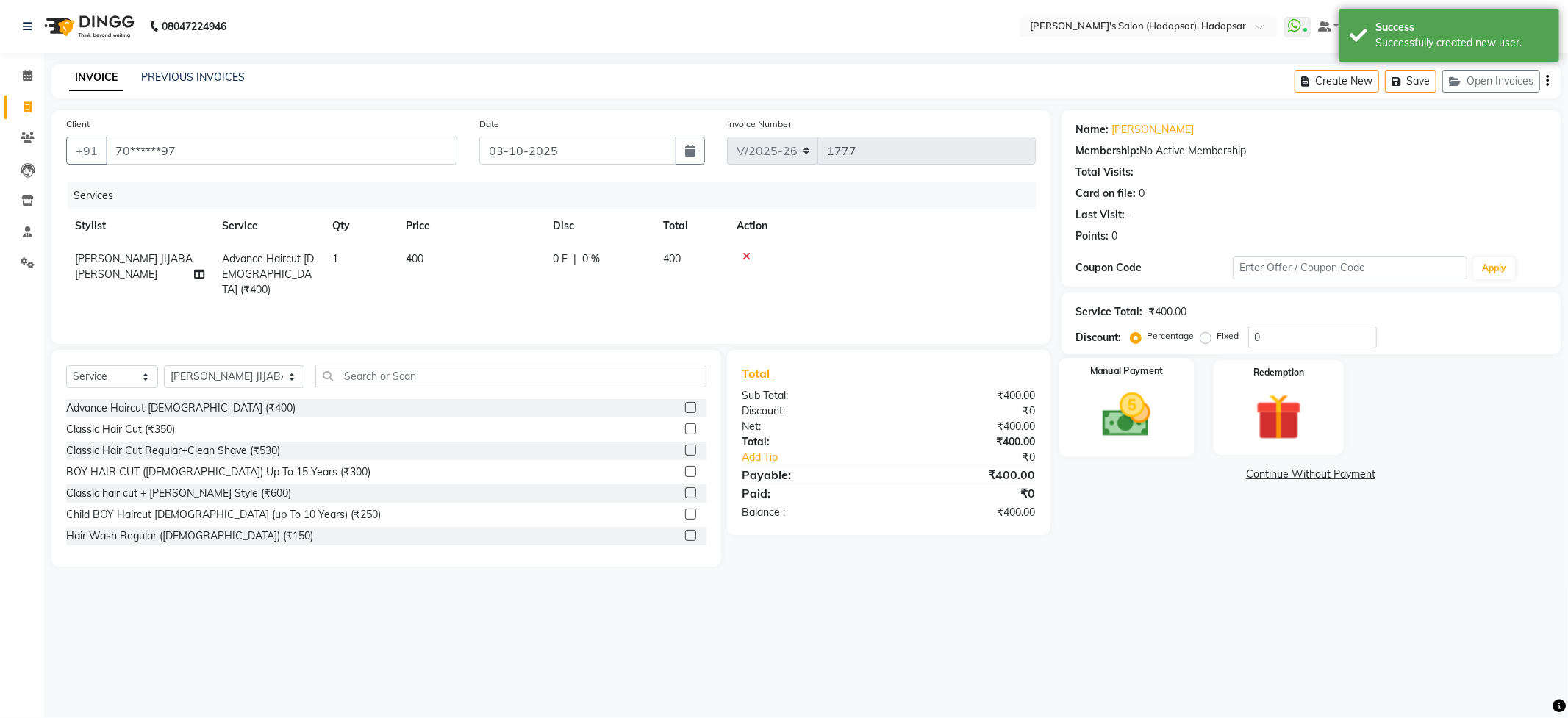
click at [1130, 418] on img at bounding box center [1126, 416] width 78 height 56
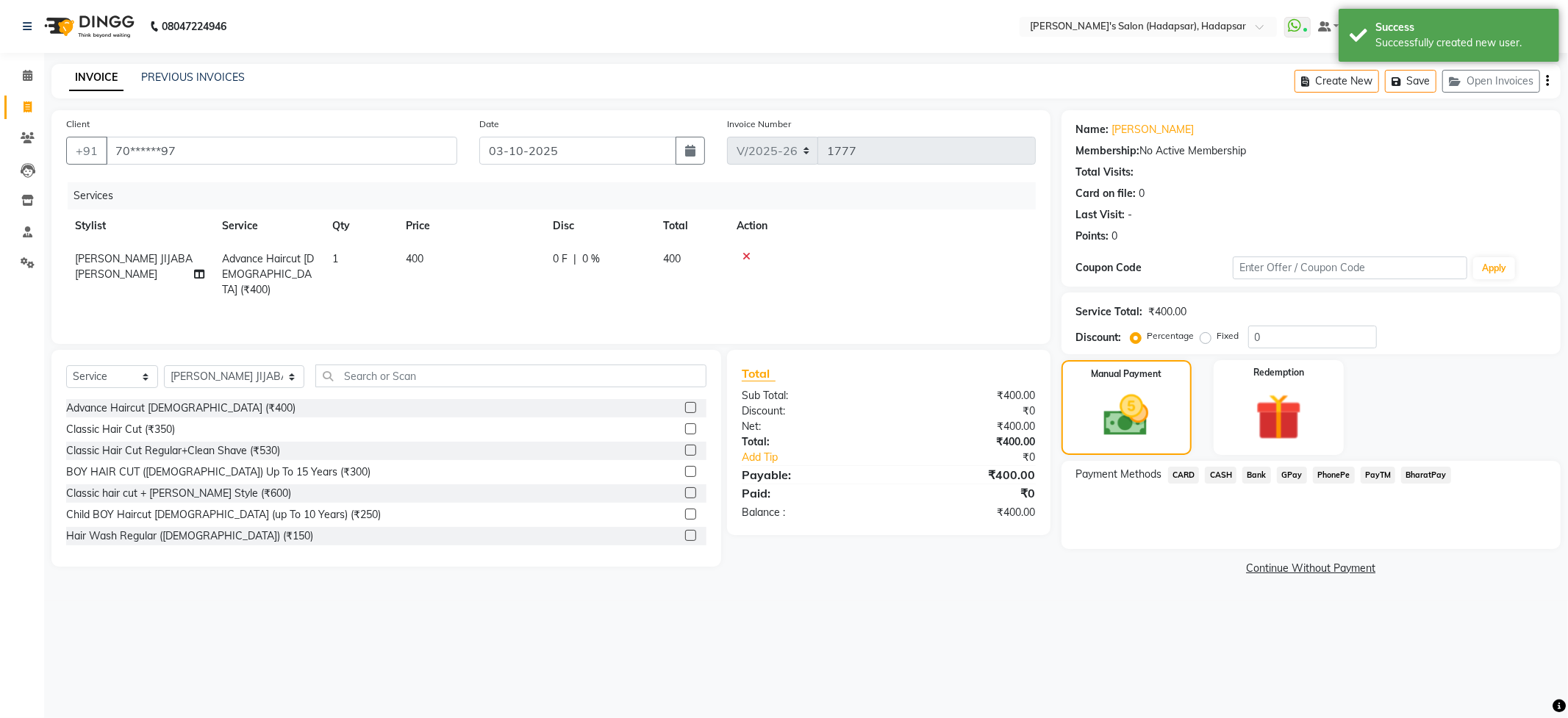
click at [1327, 469] on span "PhonePe" at bounding box center [1334, 475] width 42 height 17
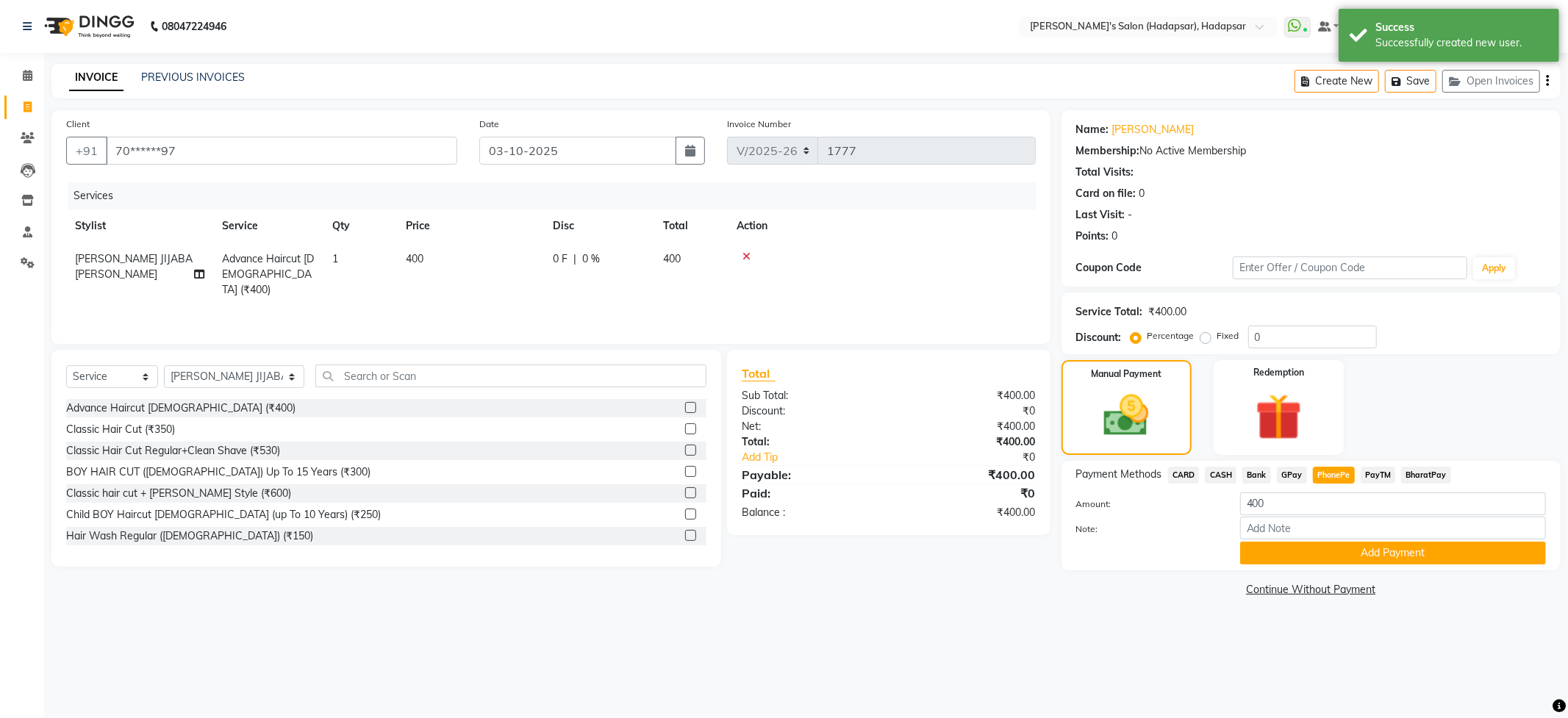
click at [1334, 553] on button "Add Payment" at bounding box center [1393, 553] width 306 height 23
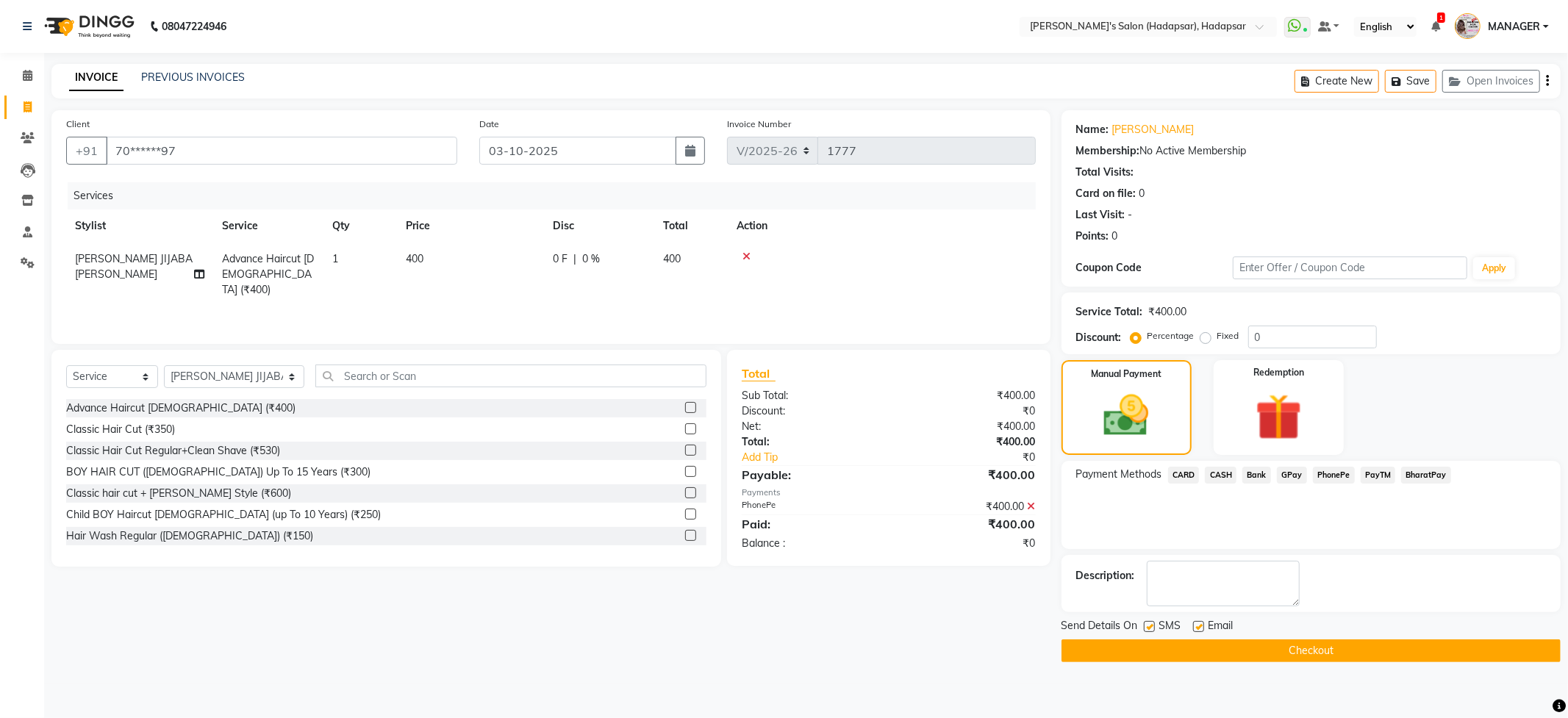
click at [1331, 646] on button "Checkout" at bounding box center [1311, 651] width 499 height 23
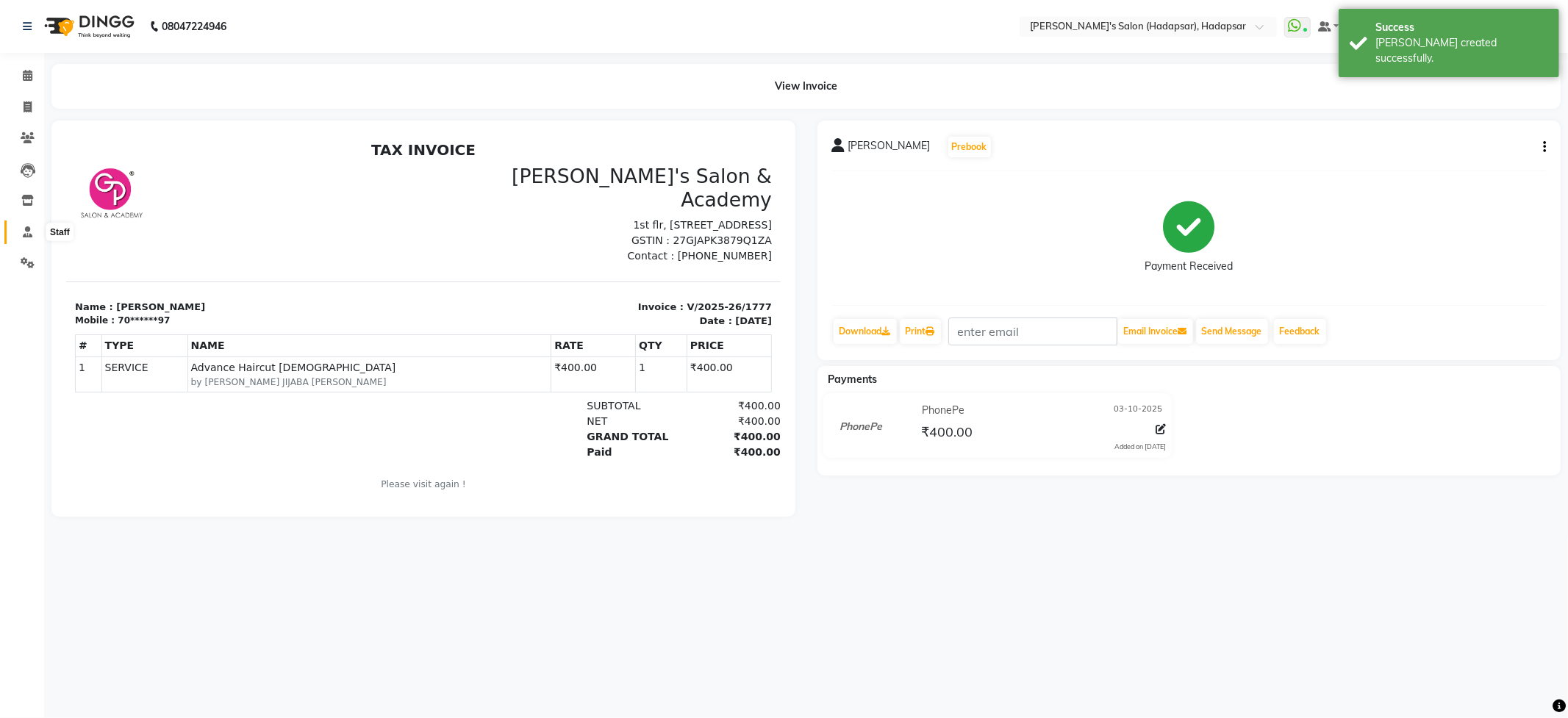
click at [28, 231] on icon at bounding box center [27, 231] width 10 height 11
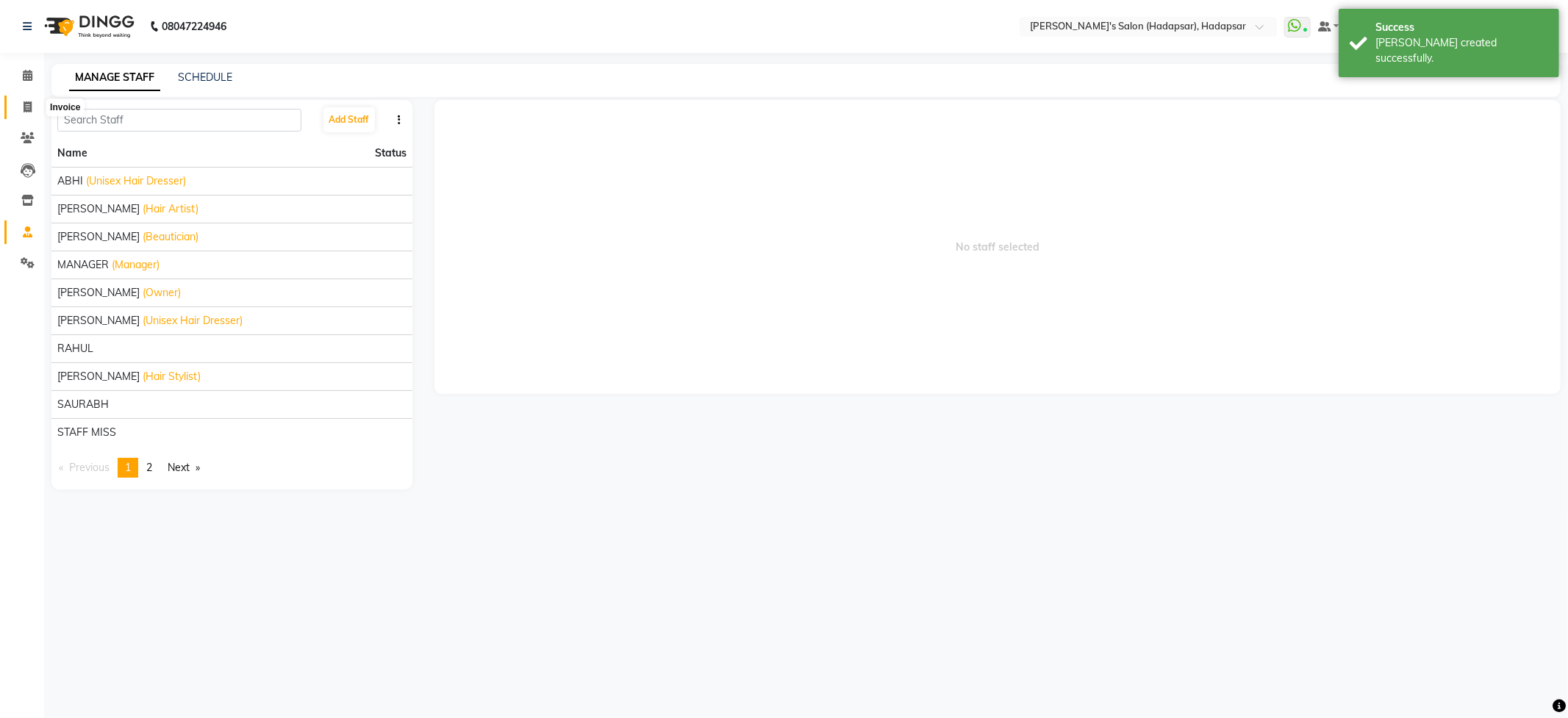
click at [18, 101] on span at bounding box center [27, 107] width 26 height 17
select select "108"
select select "service"
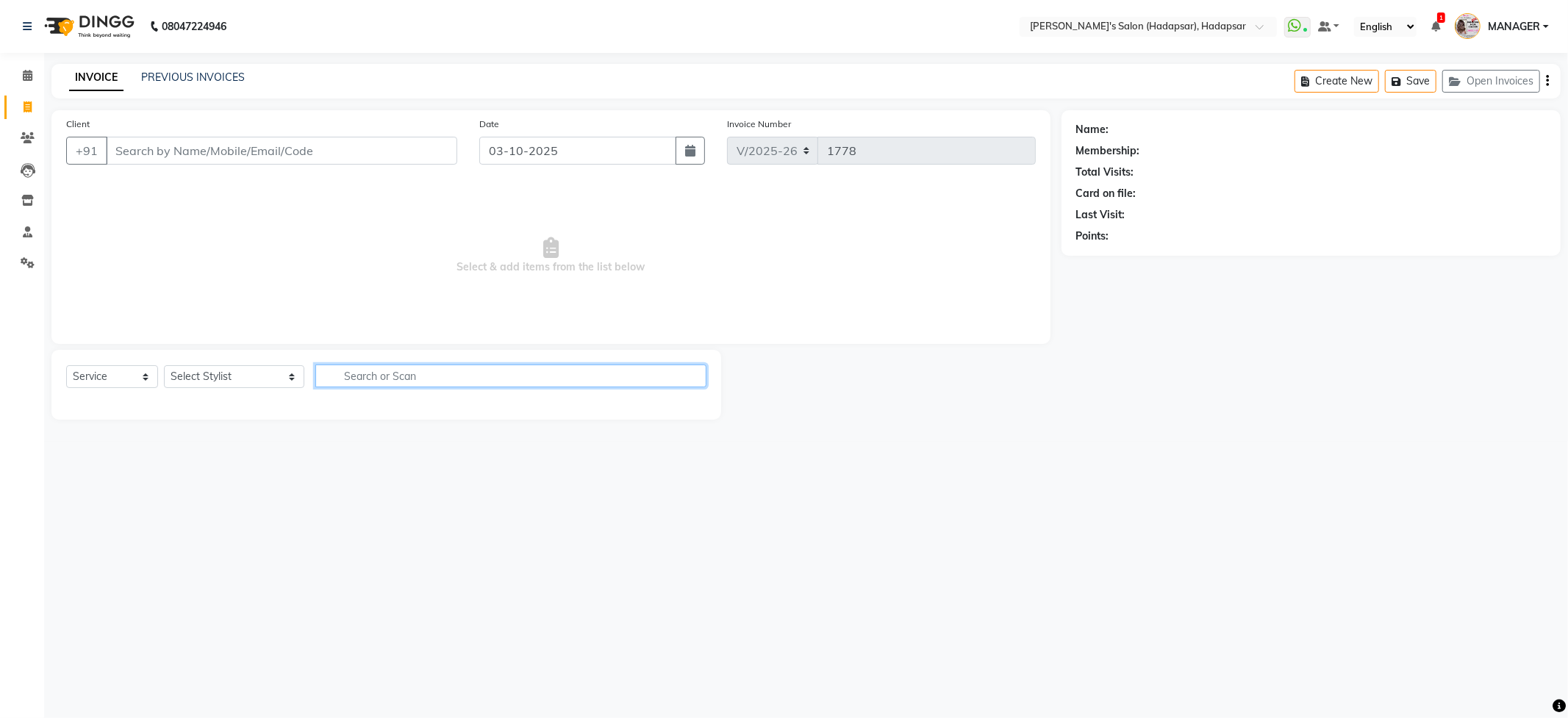
click at [359, 377] on input "text" at bounding box center [511, 376] width 390 height 23
type input "h"
click at [195, 376] on select "Select Stylist ABHI [PERSON_NAME] [PERSON_NAME] MANAGER [PERSON_NAME] PRIYA [PE…" at bounding box center [234, 376] width 140 height 23
drag, startPoint x: 1104, startPoint y: 572, endPoint x: 671, endPoint y: 471, distance: 444.6
click at [1059, 562] on div "08047224946 Select Location × Girja's Salon (Hadapsar), Hadapsar WhatsApp Statu…" at bounding box center [784, 359] width 1568 height 718
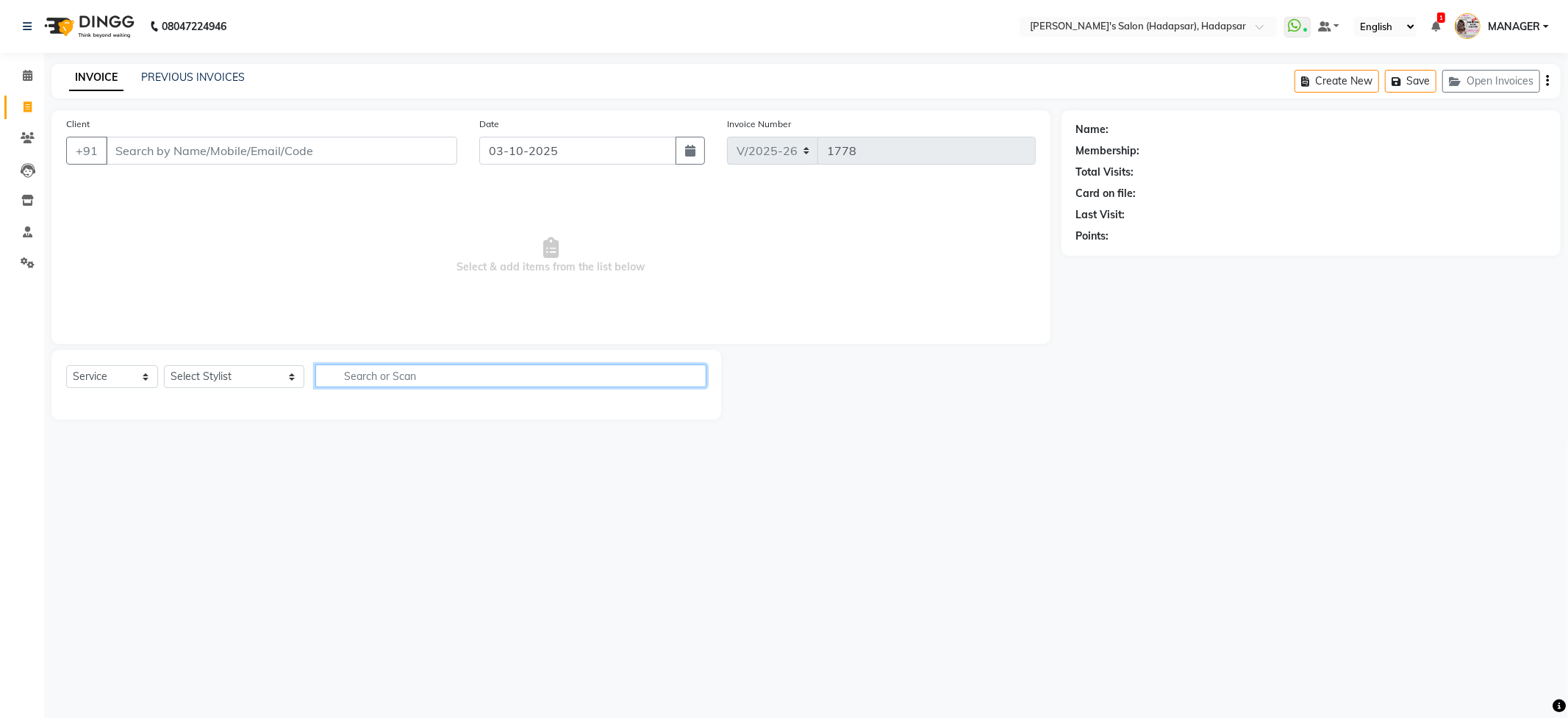
click at [404, 372] on input "text" at bounding box center [511, 376] width 390 height 23
type input "b"
click at [234, 372] on select "Select Stylist ABHI [PERSON_NAME] [PERSON_NAME] MANAGER [PERSON_NAME] PRIYA [PE…" at bounding box center [234, 376] width 140 height 23
select select "85655"
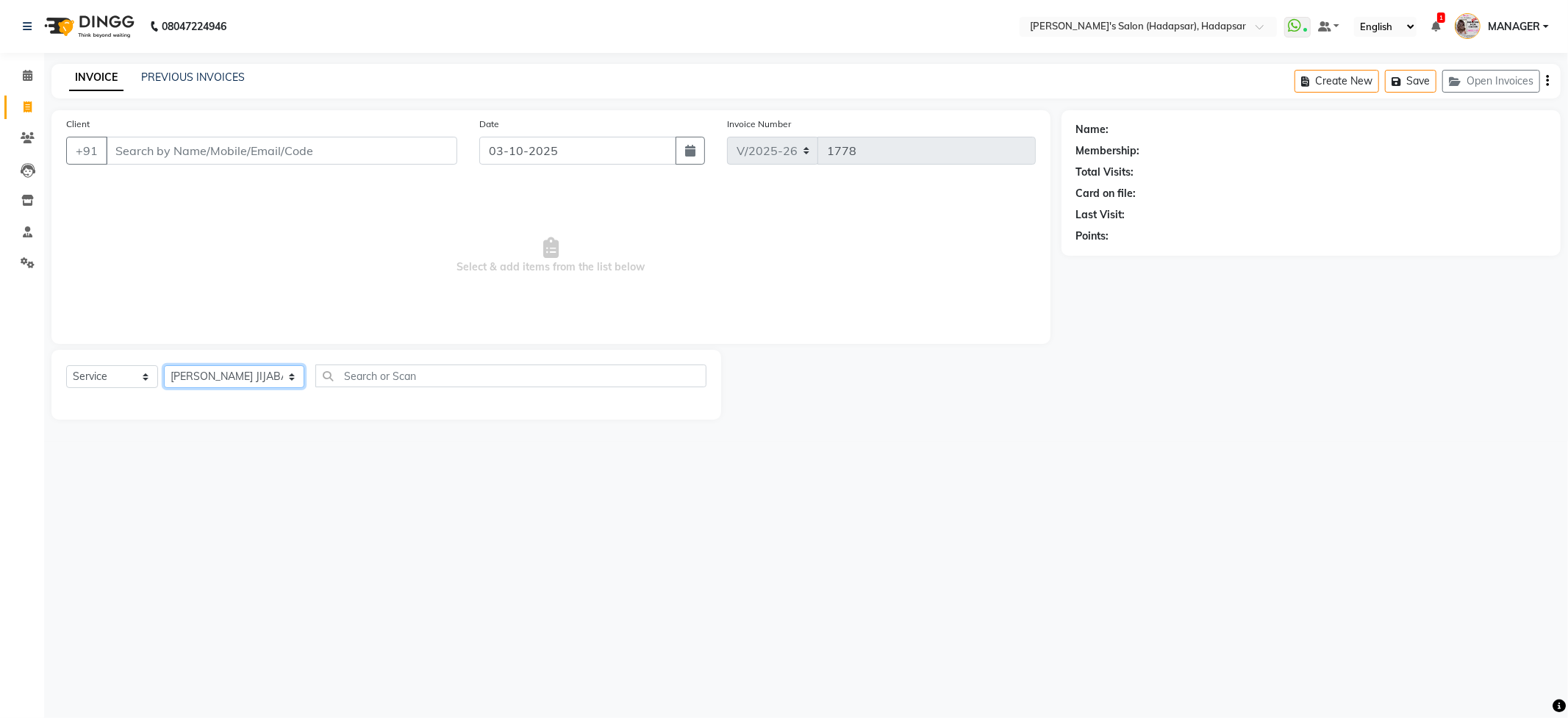
click at [164, 365] on select "Select Stylist ABHI [PERSON_NAME] [PERSON_NAME] MANAGER [PERSON_NAME] PRIYA [PE…" at bounding box center [234, 376] width 140 height 23
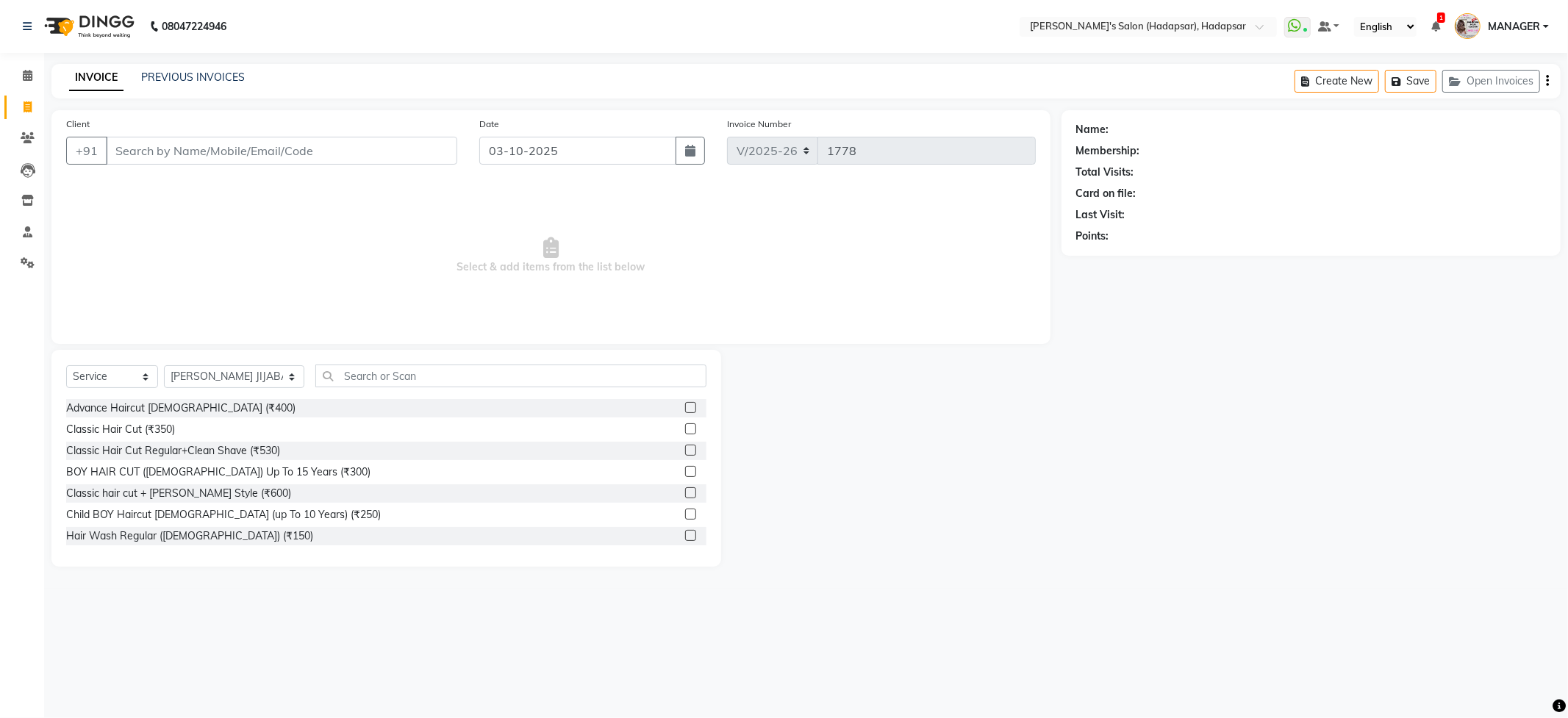
click at [1141, 235] on div "Points:" at bounding box center [1310, 236] width 469 height 16
